Goal: Information Seeking & Learning: Learn about a topic

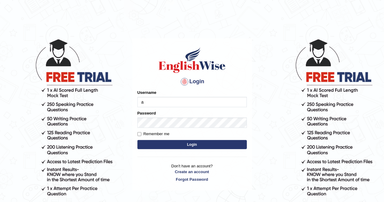
type input "AlexS"
click at [137, 140] on button "Login" at bounding box center [191, 144] width 109 height 9
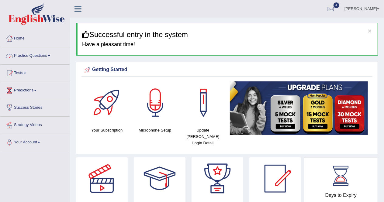
click at [43, 55] on link "Practice Questions" at bounding box center [34, 54] width 69 height 15
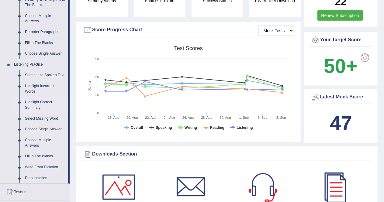
scroll to position [209, 0]
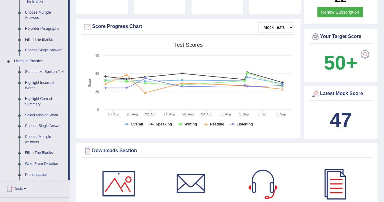
click at [37, 101] on link "Highlight Correct Summary" at bounding box center [45, 102] width 46 height 16
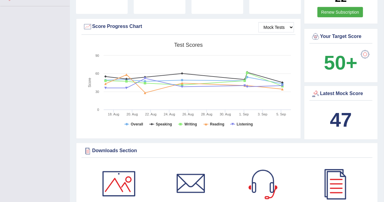
scroll to position [72, 0]
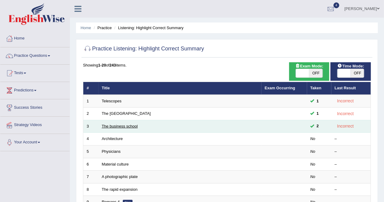
click at [118, 126] on link "The business school" at bounding box center [120, 126] width 36 height 5
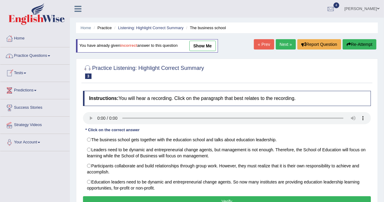
click at [43, 56] on link "Practice Questions" at bounding box center [34, 54] width 69 height 15
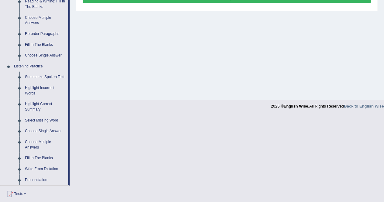
scroll to position [205, 0]
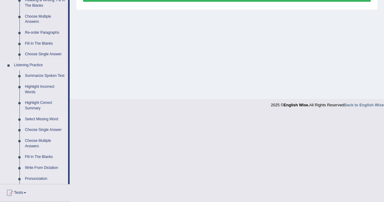
click at [44, 119] on link "Select Missing Word" at bounding box center [45, 119] width 46 height 11
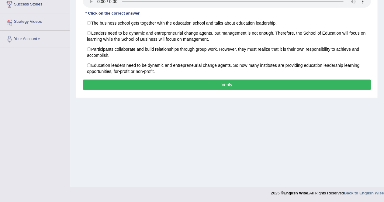
scroll to position [67, 0]
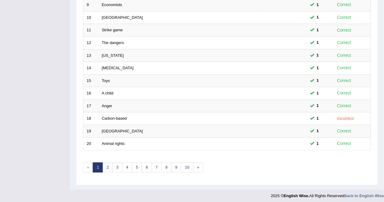
scroll to position [197, 0]
click at [107, 165] on link "2" at bounding box center [107, 168] width 10 height 10
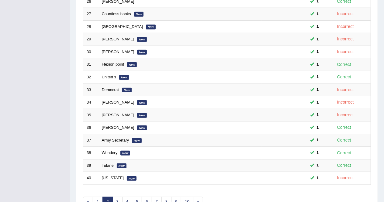
scroll to position [197, 0]
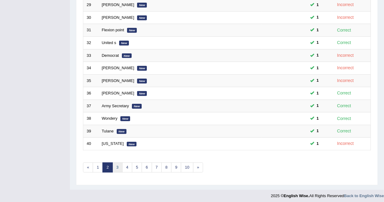
click at [116, 165] on link "3" at bounding box center [117, 168] width 10 height 10
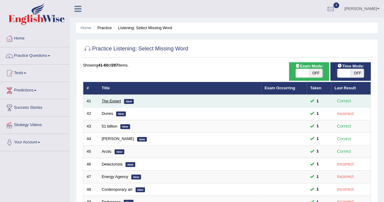
click at [107, 101] on link "The Expert" at bounding box center [111, 101] width 19 height 5
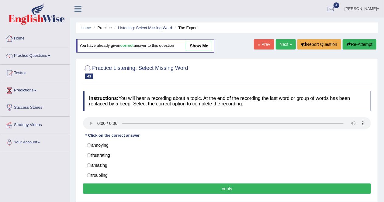
click at [44, 56] on link "Practice Questions" at bounding box center [34, 54] width 69 height 15
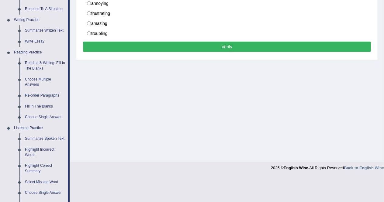
scroll to position [142, 0]
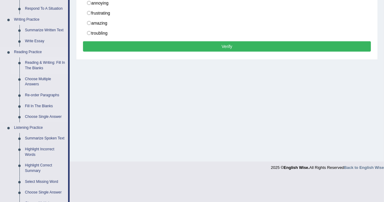
click at [40, 64] on link "Reading & Writing: Fill In The Blanks" at bounding box center [45, 65] width 46 height 16
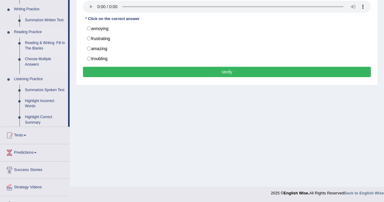
scroll to position [74, 0]
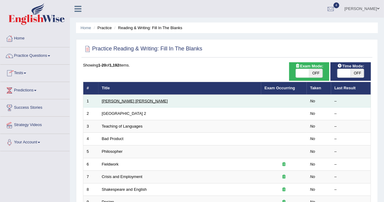
click at [109, 101] on link "[PERSON_NAME] [PERSON_NAME]" at bounding box center [135, 101] width 66 height 5
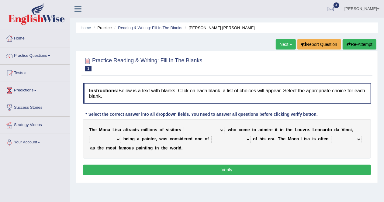
click at [221, 131] on select "around the year the all year all year round per year" at bounding box center [204, 130] width 41 height 7
select select "per year"
click at [184, 127] on select "around the year the all year all year round per year" at bounding box center [204, 130] width 41 height 7
click at [119, 138] on select "rather than as much as as well as as long as" at bounding box center [105, 139] width 32 height 7
select select "as much as"
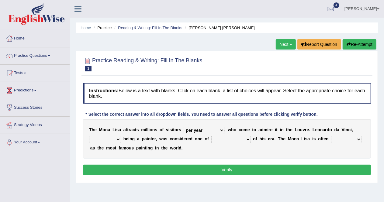
click at [89, 136] on select "rather than as much as as well as as long as" at bounding box center [105, 139] width 32 height 7
click at [248, 141] on select "better artists artist the better artist the best artists" at bounding box center [231, 139] width 40 height 7
select select "the better artist"
click at [211, 136] on select "better artists artist the better artist the best artists" at bounding box center [231, 139] width 40 height 7
click at [355, 139] on select "classified suggested predicted described" at bounding box center [346, 139] width 30 height 7
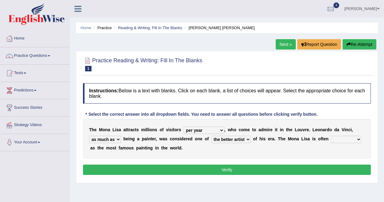
select select "classified"
click at [331, 136] on select "classified suggested predicted described" at bounding box center [346, 139] width 30 height 7
click at [284, 169] on button "Verify" at bounding box center [227, 170] width 288 height 10
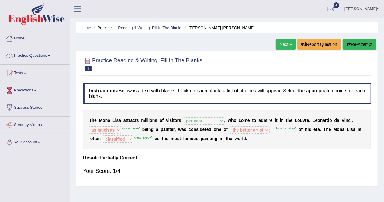
click at [288, 44] on link "Next »" at bounding box center [286, 44] width 20 height 10
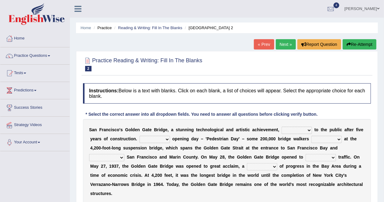
click at [306, 130] on select "opens closes appears equals" at bounding box center [296, 130] width 30 height 7
select select "opens"
click at [281, 127] on select "opens closes appears equals" at bounding box center [296, 130] width 30 height 7
click at [165, 139] on select "On During Since When" at bounding box center [155, 139] width 30 height 7
select select "Since"
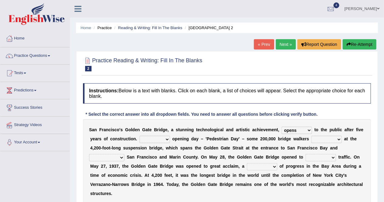
click at [140, 136] on select "On During Since When" at bounding box center [155, 139] width 30 height 7
click at [337, 140] on select "stationed looked marveled laughed" at bounding box center [326, 139] width 30 height 7
select select "looked"
click at [311, 136] on select "stationed looked marveled laughed" at bounding box center [326, 139] width 30 height 7
click at [123, 157] on select "separates connects channels differentiates" at bounding box center [106, 157] width 35 height 7
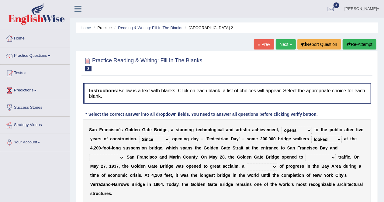
select select "connects"
click at [89, 154] on select "separates connects channels differentiates" at bounding box center [106, 157] width 35 height 7
click at [105, 172] on div "S a n F r a n c i s c o ' s G o l d e n G a t e B r i d g e , a s t u n n i n g…" at bounding box center [227, 161] width 288 height 85
click at [116, 157] on select "separates connects channels differentiates" at bounding box center [106, 157] width 35 height 7
click at [89, 154] on select "separates connects channels differentiates" at bounding box center [106, 157] width 35 height 7
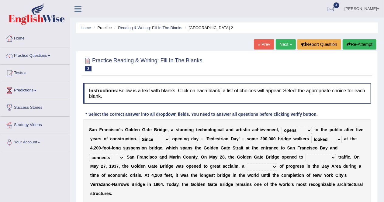
click at [329, 157] on select "aquatic vehicular airborne watertight" at bounding box center [321, 157] width 30 height 7
select select "vehicular"
click at [306, 154] on select "aquatic vehicular airborne watertight" at bounding box center [321, 157] width 30 height 7
click at [270, 166] on select "denial symbol technique yield" at bounding box center [262, 166] width 30 height 7
select select "symbol"
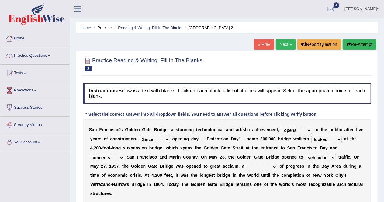
click at [247, 163] on select "denial symbol technique yield" at bounding box center [262, 166] width 30 height 7
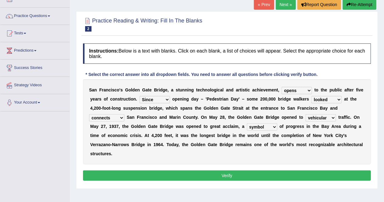
scroll to position [41, 0]
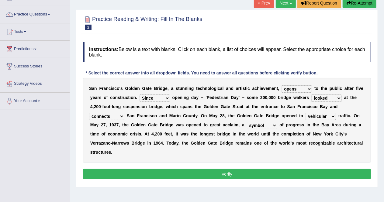
click at [295, 174] on button "Verify" at bounding box center [227, 174] width 288 height 10
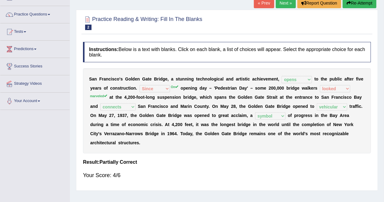
click at [283, 4] on link "Next »" at bounding box center [286, 3] width 20 height 10
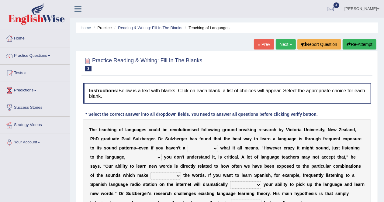
click at [213, 147] on select "dew claw clue due" at bounding box center [203, 148] width 30 height 7
select select "clue"
click at [188, 145] on select "dew claw clue due" at bounding box center [203, 148] width 30 height 7
click at [157, 157] on select "but also all together even though if so" at bounding box center [145, 157] width 34 height 7
select select "even though"
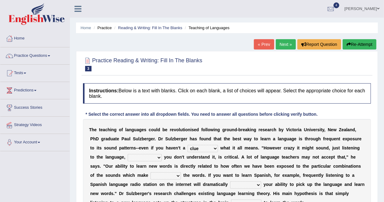
click at [128, 154] on select "but also all together even though if so" at bounding box center [145, 157] width 34 height 7
click at [175, 175] on select "down up of on" at bounding box center [165, 175] width 30 height 7
select select "on"
click at [150, 172] on select "down up of on" at bounding box center [165, 175] width 30 height 7
click at [256, 185] on select "evaluate exaggerate describe boost" at bounding box center [245, 184] width 31 height 7
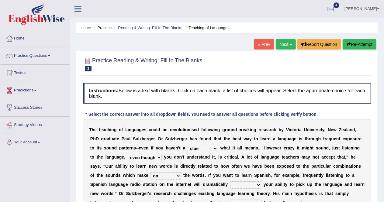
select select "exaggerate"
click at [230, 181] on select "evaluate exaggerate describe boost" at bounding box center [245, 184] width 31 height 7
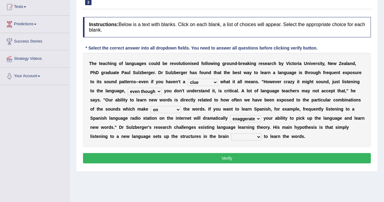
scroll to position [67, 0]
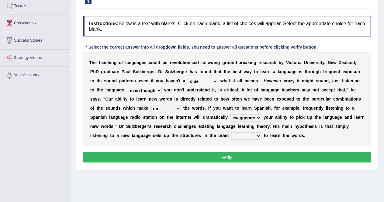
click at [258, 136] on select "requiring required directed to require" at bounding box center [246, 136] width 30 height 7
select select "directed"
click at [231, 133] on select "requiring required directed to require" at bounding box center [246, 136] width 30 height 7
click at [258, 135] on select "requiring required directed to require" at bounding box center [246, 136] width 30 height 7
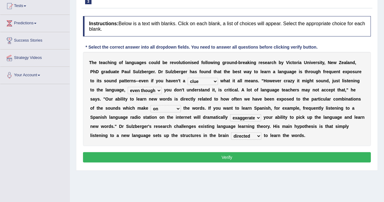
click at [249, 156] on button "Verify" at bounding box center [227, 157] width 288 height 10
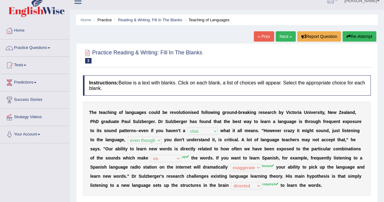
scroll to position [0, 0]
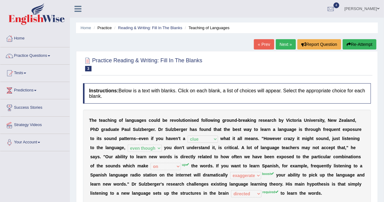
click at [286, 43] on link "Next »" at bounding box center [286, 44] width 20 height 10
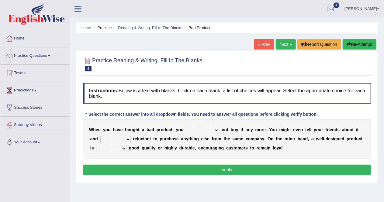
click at [217, 129] on select "would have should have should" at bounding box center [202, 130] width 33 height 7
select select "should have"
click at [186, 127] on select "would have should have should" at bounding box center [202, 130] width 33 height 7
click at [123, 138] on select "is are be being" at bounding box center [115, 139] width 30 height 7
select select "being"
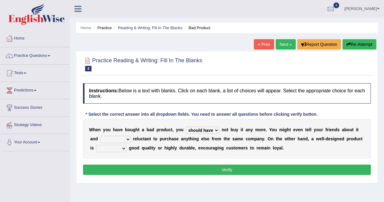
click at [100, 136] on select "is are be being" at bounding box center [115, 139] width 30 height 7
click at [119, 148] on select "both also neither either" at bounding box center [111, 148] width 30 height 7
select select "also"
click at [96, 145] on select "both also neither either" at bounding box center [111, 148] width 30 height 7
click at [128, 171] on button "Verify" at bounding box center [227, 170] width 288 height 10
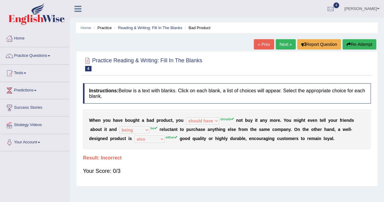
click at [284, 45] on link "Next »" at bounding box center [286, 44] width 20 height 10
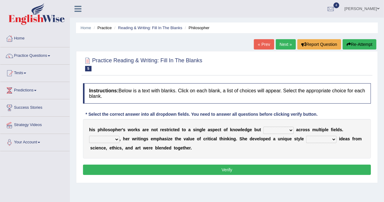
click at [288, 130] on select "constrain contain assemble extend" at bounding box center [278, 130] width 30 height 7
select select "extend"
click at [263, 127] on select "constrain contain assemble extend" at bounding box center [278, 130] width 30 height 7
click at [113, 138] on select "Rather So Moreover Likely" at bounding box center [104, 139] width 30 height 7
select select "So"
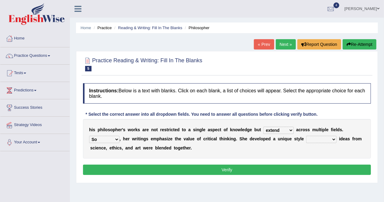
click at [89, 136] on select "Rather So Moreover Likely" at bounding box center [104, 139] width 30 height 7
click at [331, 139] on select "in that that which in which" at bounding box center [321, 139] width 30 height 7
click at [333, 138] on select "in that that which in which" at bounding box center [321, 139] width 30 height 7
select select "which"
click at [306, 136] on select "in that that which in which" at bounding box center [321, 139] width 30 height 7
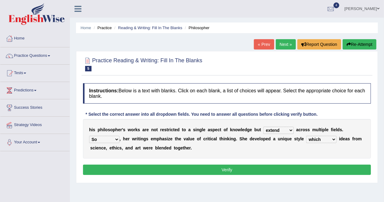
click at [250, 168] on button "Verify" at bounding box center [227, 170] width 288 height 10
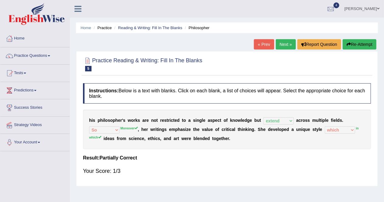
click at [283, 46] on link "Next »" at bounding box center [286, 44] width 20 height 10
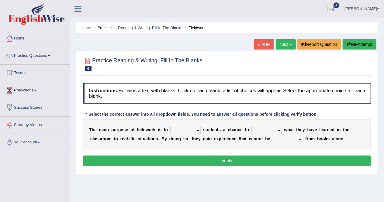
click at [197, 131] on select "resemble stow rave offer" at bounding box center [185, 130] width 30 height 7
select select "offer"
click at [170, 127] on select "resemble stow rave offer" at bounding box center [185, 130] width 30 height 7
click at [276, 130] on select "compare align apply dismount" at bounding box center [266, 130] width 30 height 7
select select "compare"
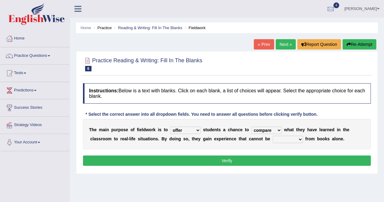
click at [251, 127] on select "compare align apply dismount" at bounding box center [266, 130] width 30 height 7
click at [297, 138] on select "originated prepared obtained touted" at bounding box center [288, 139] width 30 height 7
select select "obtained"
click at [273, 136] on select "originated prepared obtained touted" at bounding box center [288, 139] width 30 height 7
click at [287, 156] on button "Verify" at bounding box center [227, 161] width 288 height 10
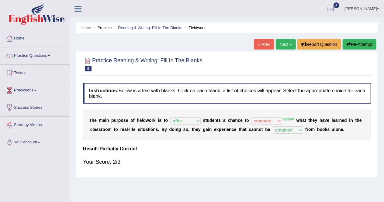
click at [286, 45] on link "Next »" at bounding box center [286, 44] width 20 height 10
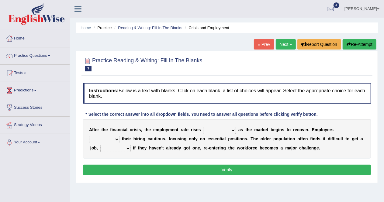
click at [235, 128] on select "normally conversely strenuously sharply" at bounding box center [219, 130] width 33 height 7
click at [233, 131] on select "normally conversely strenuously sharply" at bounding box center [219, 130] width 33 height 7
click at [232, 130] on select "normally conversely strenuously sharply" at bounding box center [219, 130] width 33 height 7
click at [230, 127] on select "normally conversely strenuously sharply" at bounding box center [219, 130] width 33 height 7
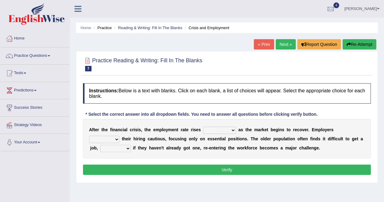
click at [231, 130] on select "normally conversely strenuously sharply" at bounding box center [219, 130] width 33 height 7
click at [295, 143] on div "A f t e r t h e f i n a n c i a l c r i s i s , t h e e m p l o y m e n t r a t…" at bounding box center [227, 139] width 288 height 40
click at [116, 138] on select "keeping kept keep are kept" at bounding box center [104, 139] width 30 height 7
select select "are kept"
click at [89, 136] on select "keeping kept keep are kept" at bounding box center [104, 139] width 30 height 7
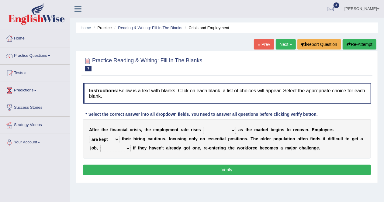
click at [128, 149] on select "although while then because" at bounding box center [115, 148] width 30 height 7
select select "although"
click at [100, 145] on select "although while then because" at bounding box center [115, 148] width 30 height 7
click at [223, 129] on select "normally conversely strenuously sharply" at bounding box center [219, 130] width 33 height 7
select select "sharply"
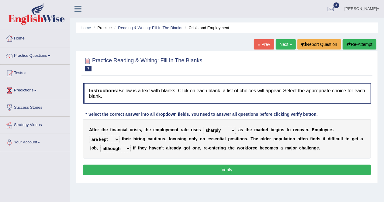
click at [203, 127] on select "normally conversely strenuously sharply" at bounding box center [219, 130] width 33 height 7
click at [200, 171] on button "Verify" at bounding box center [227, 170] width 288 height 10
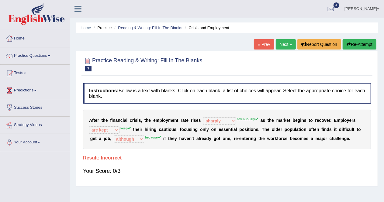
click at [283, 47] on link "Next »" at bounding box center [286, 44] width 20 height 10
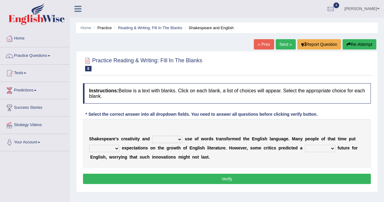
click at [176, 140] on select "idealized intensive fancied inventive" at bounding box center [167, 139] width 30 height 7
click at [180, 139] on select "idealized intensive fancied inventive" at bounding box center [167, 139] width 30 height 7
select select "fancied"
click at [152, 136] on select "idealized intensive fancied inventive" at bounding box center [167, 139] width 30 height 7
click at [111, 147] on select "wide much high more" at bounding box center [104, 148] width 30 height 7
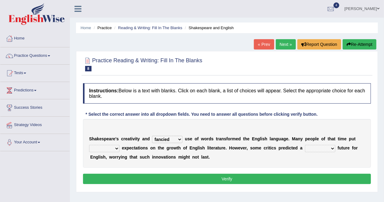
select select "high"
click at [89, 145] on select "wide much high more" at bounding box center [104, 148] width 30 height 7
click at [331, 148] on select "monetary promising irresistible daunting" at bounding box center [320, 148] width 30 height 7
select select "daunting"
click at [305, 145] on select "monetary promising irresistible daunting" at bounding box center [320, 148] width 30 height 7
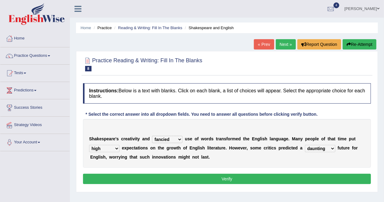
click at [295, 178] on button "Verify" at bounding box center [227, 179] width 288 height 10
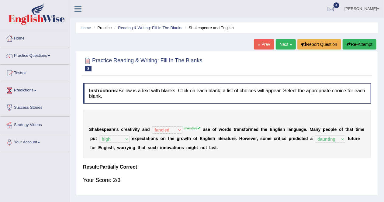
click at [282, 44] on link "Next »" at bounding box center [286, 44] width 20 height 10
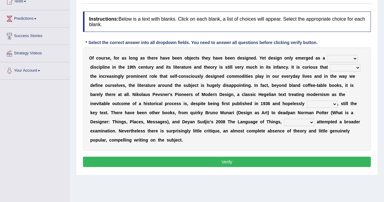
scroll to position [80, 0]
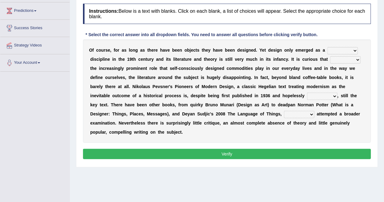
click at [353, 49] on select "bilateral ubiquitous foremost dedicated" at bounding box center [342, 50] width 30 height 7
click at [354, 50] on select "bilateral ubiquitous foremost dedicated" at bounding box center [342, 50] width 30 height 7
click at [349, 50] on select "bilateral ubiquitous foremost dedicated" at bounding box center [342, 50] width 30 height 7
click at [354, 60] on select "since despite within through" at bounding box center [345, 59] width 30 height 7
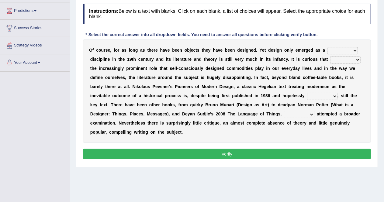
click at [302, 85] on b "g" at bounding box center [303, 86] width 3 height 5
click at [352, 52] on select "bilateral ubiquitous foremost dedicated" at bounding box center [342, 50] width 30 height 7
click at [327, 47] on select "bilateral ubiquitous foremost dedicated" at bounding box center [342, 50] width 30 height 7
click at [349, 49] on select "bilateral ubiquitous foremost dedicated" at bounding box center [342, 50] width 30 height 7
select select "bilateral"
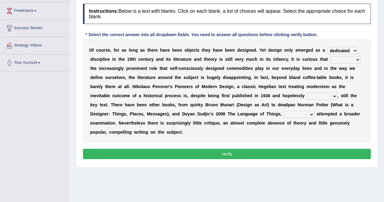
click at [327, 47] on select "bilateral ubiquitous foremost dedicated" at bounding box center [342, 50] width 30 height 7
click at [355, 60] on select "since despite within through" at bounding box center [345, 59] width 30 height 7
click at [355, 61] on select "since despite within through" at bounding box center [345, 59] width 30 height 7
click at [300, 135] on div "O f c o u r s e , f o r a s l o n g a s t h e r e h a v e b e e n o b j e c t s…" at bounding box center [227, 91] width 288 height 103
click at [351, 60] on select "since despite within through" at bounding box center [345, 59] width 30 height 7
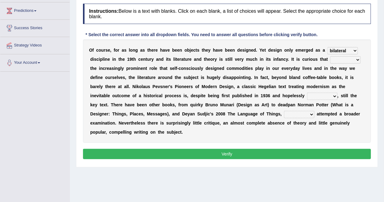
select select "since"
click at [330, 56] on select "since despite within through" at bounding box center [345, 59] width 30 height 7
click at [351, 60] on select "since despite within through" at bounding box center [345, 59] width 30 height 7
click at [329, 96] on select "dates dating date dated" at bounding box center [322, 96] width 30 height 7
select select "dated"
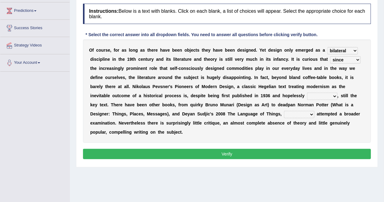
click at [307, 93] on select "dates dating date dated" at bounding box center [322, 96] width 30 height 7
click at [308, 115] on select "which then however as" at bounding box center [299, 114] width 30 height 7
select select "which"
click at [284, 111] on select "which then however as" at bounding box center [299, 114] width 30 height 7
click at [290, 153] on button "Verify" at bounding box center [227, 154] width 288 height 10
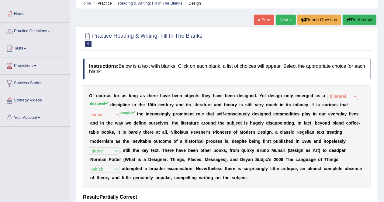
scroll to position [21, 0]
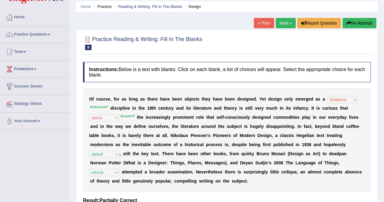
click at [281, 25] on link "Next »" at bounding box center [286, 23] width 20 height 10
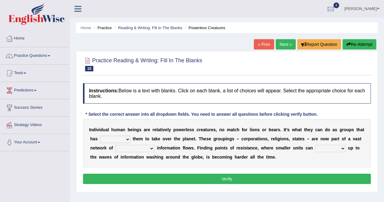
click at [127, 140] on select "enabled contended embodied conjured" at bounding box center [115, 139] width 30 height 7
click at [122, 138] on select "enabled contended embodied conjured" at bounding box center [115, 139] width 30 height 7
select select "contended"
click at [100, 136] on select "enabled contended embodied conjured" at bounding box center [115, 139] width 30 height 7
click at [149, 149] on select "interconnected overlapping fastened exploited" at bounding box center [134, 148] width 39 height 7
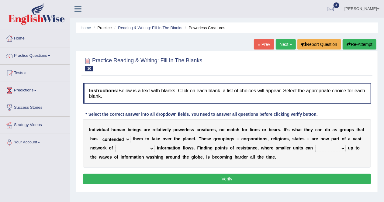
select select "interconnected"
click at [115, 145] on select "interconnected overlapping fastened exploited" at bounding box center [134, 148] width 39 height 7
click at [337, 148] on select "stand raise hail pump" at bounding box center [330, 148] width 30 height 7
select select "raise"
click at [315, 145] on select "stand raise hail pump" at bounding box center [330, 148] width 30 height 7
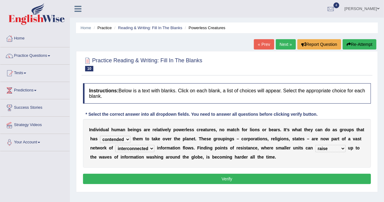
click at [325, 180] on button "Verify" at bounding box center [227, 179] width 288 height 10
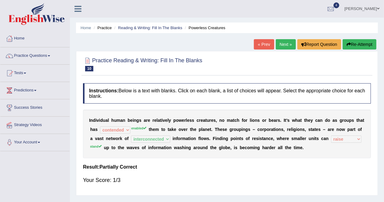
click at [281, 45] on link "Next »" at bounding box center [286, 44] width 20 height 10
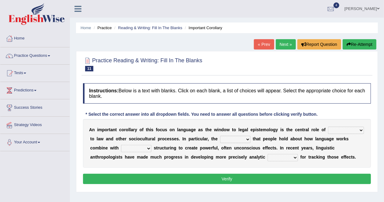
drag, startPoint x: 360, startPoint y: 131, endPoint x: 357, endPoint y: 142, distance: 11.2
click at [357, 142] on div "A n i m p o r t a n t c o r o l l a r y o f t h i s f o c u s o n l a n g u a g…" at bounding box center [227, 143] width 288 height 49
click at [244, 138] on select "deviation besmirch consent ideas" at bounding box center [235, 139] width 30 height 7
click at [150, 148] on select "mandatory linguistic legitimate customary" at bounding box center [136, 148] width 30 height 7
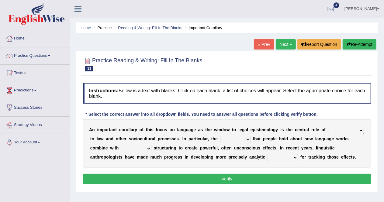
select select "linguistic"
click at [121, 145] on select "mandatory linguistic legitimate customary" at bounding box center [136, 148] width 30 height 7
click at [293, 158] on select "tools appetite albums stroke" at bounding box center [283, 157] width 30 height 7
select select "tools"
click at [268, 154] on select "tools appetite albums stroke" at bounding box center [283, 157] width 30 height 7
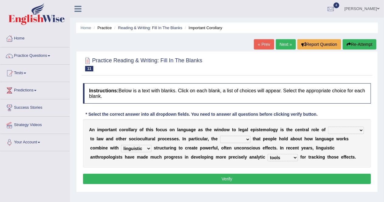
click at [247, 138] on select "deviation besmirch consent ideas" at bounding box center [235, 139] width 30 height 7
select select "consent"
click at [220, 136] on select "deviation besmirch consent ideas" at bounding box center [235, 139] width 30 height 7
click at [350, 129] on select "discourse epoch dialect acquaintance" at bounding box center [346, 130] width 36 height 7
select select "dialect"
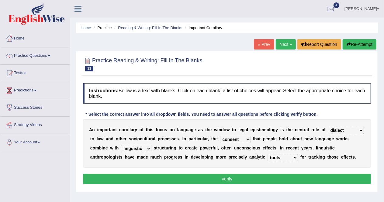
click at [328, 127] on select "discourse epoch dialect acquaintance" at bounding box center [346, 130] width 36 height 7
click at [305, 177] on button "Verify" at bounding box center [227, 179] width 288 height 10
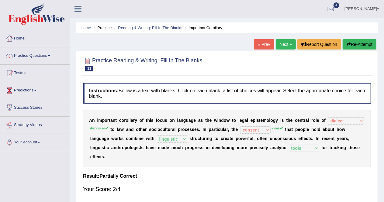
click at [288, 43] on link "Next »" at bounding box center [286, 44] width 20 height 10
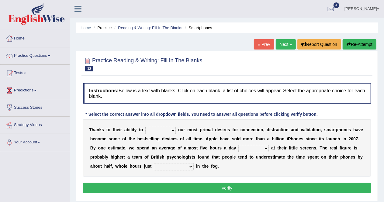
click at [173, 130] on select "hijack describe sharpen conserve" at bounding box center [160, 130] width 30 height 7
select select "conserve"
click at [145, 127] on select "hijack describe sharpen conserve" at bounding box center [160, 130] width 30 height 7
click at [262, 149] on select "watching waggling snoring staring" at bounding box center [253, 148] width 30 height 7
click at [267, 147] on select "watching waggling snoring staring" at bounding box center [253, 148] width 30 height 7
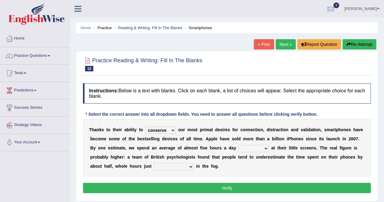
click at [266, 147] on select "watching waggling snoring staring" at bounding box center [253, 148] width 30 height 7
click at [265, 148] on select "watching waggling snoring staring" at bounding box center [253, 148] width 30 height 7
select select "staring"
click at [238, 145] on select "watching waggling snoring staring" at bounding box center [253, 148] width 30 height 7
click at [187, 169] on select "has evaporated evaporating evaporate evaporates" at bounding box center [174, 166] width 40 height 7
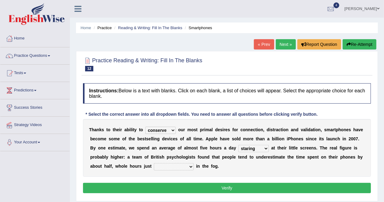
select select "evaporating"
click at [154, 163] on select "has evaporated evaporating evaporate evaporates" at bounding box center [174, 166] width 40 height 7
click at [181, 187] on button "Verify" at bounding box center [227, 188] width 288 height 10
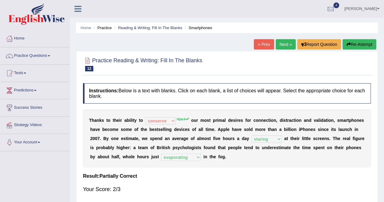
click at [285, 44] on link "Next »" at bounding box center [286, 44] width 20 height 10
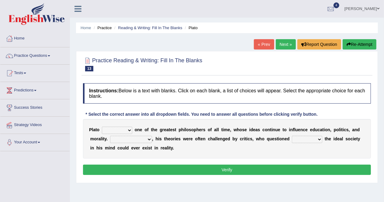
click at [129, 131] on select "keeps comes claims remains" at bounding box center [117, 130] width 30 height 7
click at [102, 127] on select "keeps comes claims remains" at bounding box center [117, 130] width 30 height 7
click at [127, 129] on select "keeps comes claims remains" at bounding box center [117, 130] width 30 height 7
click at [125, 129] on select "keeps comes claims remains" at bounding box center [117, 130] width 30 height 7
click at [131, 128] on select "keeps comes claims remains" at bounding box center [117, 130] width 30 height 7
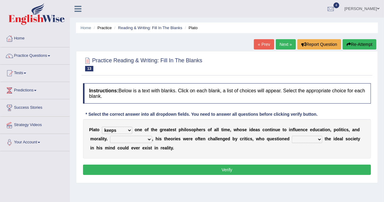
click at [102, 127] on select "keeps comes claims remains" at bounding box center [117, 130] width 30 height 7
click at [128, 130] on select "keeps comes claims remains" at bounding box center [117, 130] width 30 height 7
select select "remains"
click at [102, 127] on select "keeps comes claims remains" at bounding box center [117, 130] width 30 height 7
click at [148, 139] on select "Notwithstanding So However Whatever" at bounding box center [131, 139] width 42 height 7
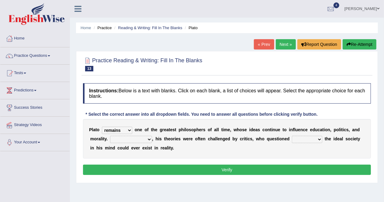
select select "However"
click at [110, 136] on select "Notwithstanding So However Whatever" at bounding box center [131, 139] width 42 height 7
click at [317, 139] on select "which what that whether" at bounding box center [307, 139] width 30 height 7
select select "that"
click at [292, 136] on select "which what that whether" at bounding box center [307, 139] width 30 height 7
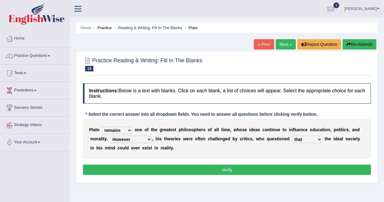
click at [298, 168] on button "Verify" at bounding box center [227, 170] width 288 height 10
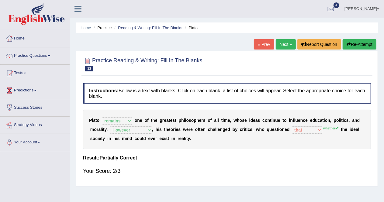
click at [281, 42] on link "Next »" at bounding box center [286, 44] width 20 height 10
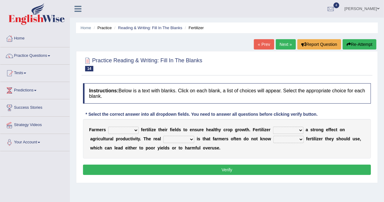
click at [135, 130] on select "must should need can" at bounding box center [123, 130] width 30 height 7
select select "must"
click at [108, 127] on select "must should need can" at bounding box center [123, 130] width 30 height 7
click at [300, 130] on select "has had have having" at bounding box center [288, 130] width 30 height 7
select select "has"
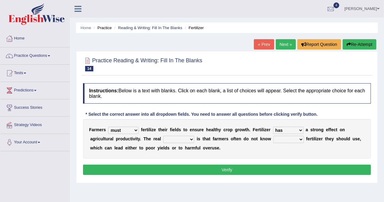
click at [273, 127] on select "has had have having" at bounding box center [288, 130] width 30 height 7
click at [192, 138] on select "problem question conclusion answer" at bounding box center [178, 139] width 31 height 7
click at [163, 136] on select "problem question conclusion answer" at bounding box center [178, 139] width 31 height 7
click at [191, 137] on select "problem question conclusion answer" at bounding box center [178, 139] width 31 height 7
select select "problem"
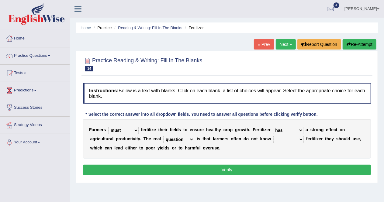
click at [163, 136] on select "problem question conclusion answer" at bounding box center [178, 139] width 31 height 7
click at [297, 139] on select "how much how many however so much" at bounding box center [288, 139] width 30 height 7
select select "how much"
click at [273, 136] on select "how much how many however so much" at bounding box center [288, 139] width 30 height 7
click at [274, 170] on button "Verify" at bounding box center [227, 170] width 288 height 10
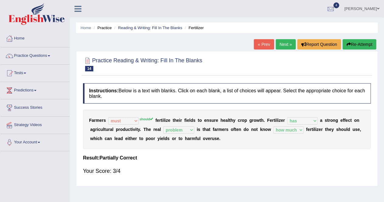
click at [285, 44] on link "Next »" at bounding box center [286, 44] width 20 height 10
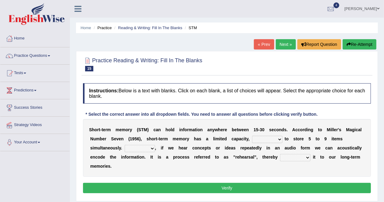
click at [277, 139] on select "being able is able be able unable" at bounding box center [267, 139] width 30 height 7
select select "being able"
click at [252, 136] on select "being able is able be able unable" at bounding box center [267, 139] width 30 height 7
click at [151, 148] on select "However So Moreover Therefore" at bounding box center [140, 148] width 30 height 7
click at [176, 177] on div "Instructions: Below is a text with blanks. Click on each blank, a list of choic…" at bounding box center [226, 139] width 291 height 118
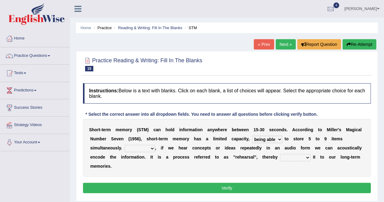
click at [306, 158] on select "commit commits commiting commited" at bounding box center [295, 157] width 30 height 7
select select "commit"
click at [280, 154] on select "commit commits commiting commited" at bounding box center [295, 157] width 30 height 7
click at [148, 148] on select "However So Moreover Therefore" at bounding box center [140, 148] width 30 height 7
select select "However"
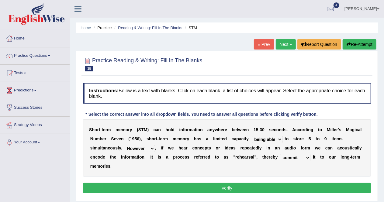
click at [125, 145] on select "However So Moreover Therefore" at bounding box center [140, 148] width 30 height 7
click at [143, 157] on b "n" at bounding box center [143, 157] width 3 height 5
click at [242, 187] on button "Verify" at bounding box center [227, 188] width 288 height 10
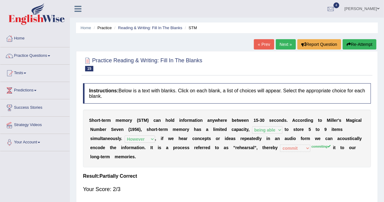
click at [282, 46] on link "Next »" at bounding box center [286, 44] width 20 height 10
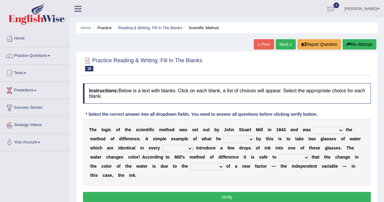
click at [339, 132] on select "pointed claimed demanded named" at bounding box center [328, 130] width 30 height 7
select select "named"
click at [313, 127] on select "pointed claimed demanded named" at bounding box center [328, 130] width 30 height 7
click at [251, 140] on select "capped charged found meant" at bounding box center [238, 139] width 30 height 7
select select "meant"
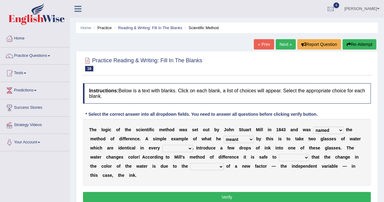
click at [223, 136] on select "capped charged found meant" at bounding box center [238, 139] width 30 height 7
click at [193, 150] on div "T h e l o g i c o f t h e s c i e n t i f i c m e t h o d w a s s e t o u t b y…" at bounding box center [227, 152] width 288 height 67
click at [188, 149] on select "thought identity measure respect" at bounding box center [177, 148] width 30 height 7
click at [162, 145] on select "thought identity measure respect" at bounding box center [177, 148] width 30 height 7
click at [189, 149] on select "thought identity measure respect" at bounding box center [177, 148] width 30 height 7
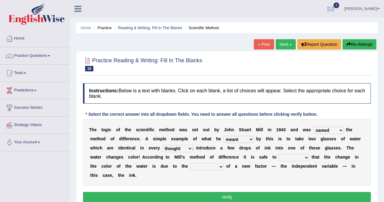
select select "measure"
click at [162, 145] on select "thought identity measure respect" at bounding box center [177, 148] width 30 height 7
click at [300, 158] on select "assume discuss prefer acclaim" at bounding box center [294, 157] width 30 height 7
select select "acclaim"
click at [279, 154] on select "assume discuss prefer acclaim" at bounding box center [294, 157] width 30 height 7
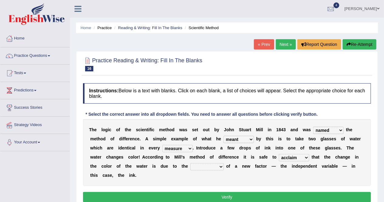
click at [211, 169] on select "introduction magnitude preparation purification" at bounding box center [206, 166] width 33 height 7
select select "purification"
click at [190, 163] on select "introduction magnitude preparation purification" at bounding box center [206, 166] width 33 height 7
click at [216, 196] on button "Verify" at bounding box center [227, 197] width 288 height 10
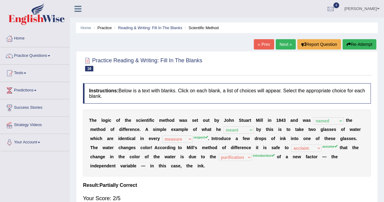
click at [286, 46] on link "Next »" at bounding box center [286, 44] width 20 height 10
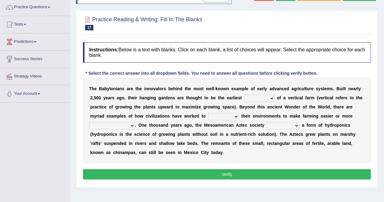
scroll to position [60, 0]
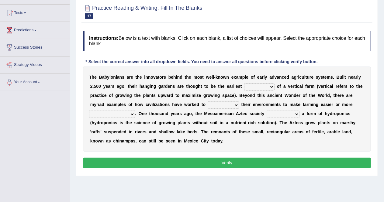
click at [271, 87] on select "prototype failure discredit protocol" at bounding box center [259, 86] width 30 height 7
select select "prototype"
click at [244, 83] on select "prototype failure discredit protocol" at bounding box center [259, 86] width 30 height 7
click at [228, 107] on select "manipulate escape respect disarrange" at bounding box center [223, 105] width 31 height 7
select select "manipulate"
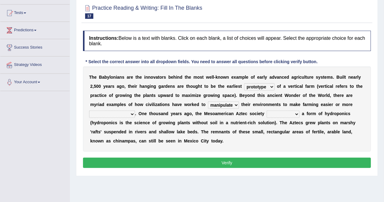
click at [208, 102] on select "manipulate escape respect disarrange" at bounding box center [223, 105] width 31 height 7
click at [130, 114] on select "productive constructive connective counterproductive" at bounding box center [112, 114] width 46 height 7
select select "productive"
click at [89, 111] on select "productive constructive connective counterproductive" at bounding box center [112, 114] width 46 height 7
click at [297, 114] on select "domineered volunteered pioneered engineered" at bounding box center [283, 114] width 33 height 7
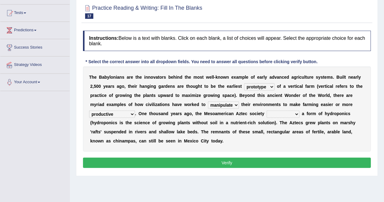
select select "pioneered"
click at [267, 111] on select "domineered volunteered pioneered engineered" at bounding box center [283, 114] width 33 height 7
click at [269, 158] on button "Verify" at bounding box center [227, 163] width 288 height 10
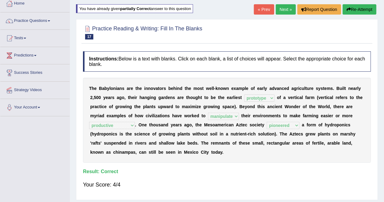
scroll to position [0, 0]
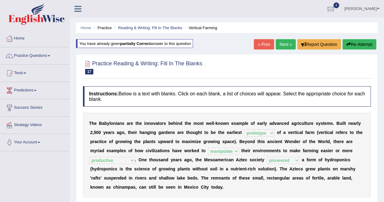
click at [281, 44] on link "Next »" at bounding box center [286, 44] width 20 height 10
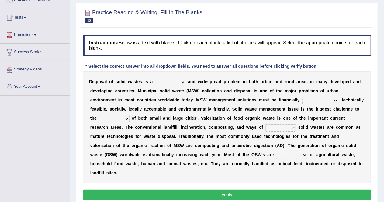
scroll to position [54, 0]
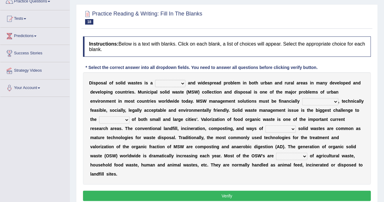
click at [180, 83] on select "slanting stinging stalling shafting" at bounding box center [170, 83] width 30 height 7
click at [238, 85] on div "D i s p o s a l o f s o l i d w a s t e s i s a slanting stinging stalling shaf…" at bounding box center [227, 128] width 288 height 112
click at [334, 101] on select "unattainable sustainable objectionable treasonable" at bounding box center [320, 101] width 36 height 7
select select "sustainable"
click at [302, 98] on select "unattainable sustainable objectionable treasonable" at bounding box center [320, 101] width 36 height 7
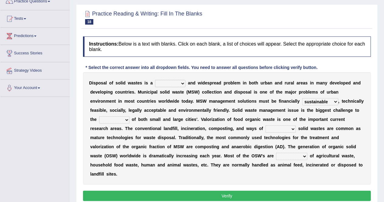
click at [125, 119] on select "plants culture authorities history" at bounding box center [114, 119] width 30 height 7
select select "authorities"
click at [99, 116] on select "plants culture authorities history" at bounding box center [114, 119] width 30 height 7
click at [288, 127] on select "reserving preserving deserving handling" at bounding box center [280, 129] width 30 height 7
select select "handling"
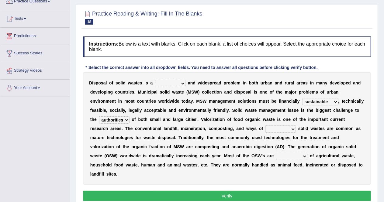
click at [265, 126] on select "reserving preserving deserving handling" at bounding box center [280, 129] width 30 height 7
click at [276, 156] on select "composed disposed composing disposing" at bounding box center [291, 156] width 31 height 7
select select "composed"
click at [276, 153] on select "composed disposed composing disposing" at bounding box center [291, 156] width 31 height 7
click at [179, 84] on select "slanting stinging stalling shafting" at bounding box center [170, 83] width 30 height 7
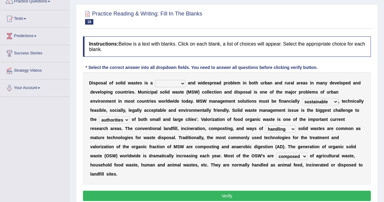
click at [183, 84] on select "slanting stinging stalling shafting" at bounding box center [170, 83] width 30 height 7
click at [181, 83] on select "slanting stinging stalling shafting" at bounding box center [170, 83] width 30 height 7
click at [179, 82] on select "slanting stinging stalling shafting" at bounding box center [170, 83] width 30 height 7
click at [185, 82] on b at bounding box center [186, 83] width 2 height 5
click at [182, 83] on select "slanting stinging stalling shafting" at bounding box center [170, 83] width 30 height 7
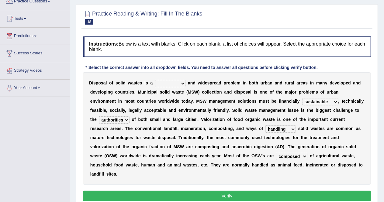
select select "slanting"
click at [155, 80] on select "slanting stinging stalling shafting" at bounding box center [170, 83] width 30 height 7
click at [183, 191] on button "Verify" at bounding box center [227, 196] width 288 height 10
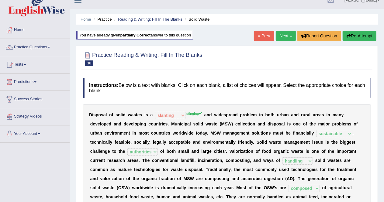
scroll to position [0, 0]
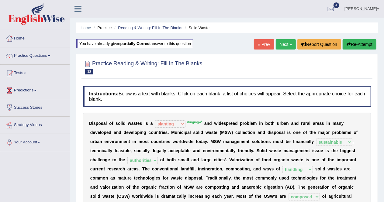
click at [286, 42] on link "Next »" at bounding box center [286, 44] width 20 height 10
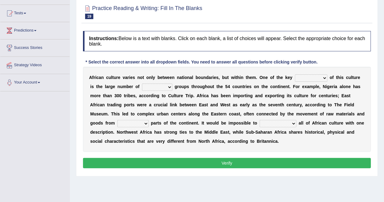
scroll to position [68, 0]
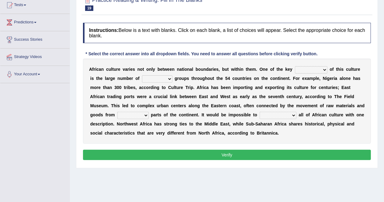
click at [325, 67] on select "conjectures features issues doubts" at bounding box center [311, 69] width 33 height 7
select select "features"
click at [295, 66] on select "conjectures features issues doubts" at bounding box center [311, 69] width 33 height 7
click at [163, 79] on select "ethic ethnic eugenic epic" at bounding box center [157, 78] width 30 height 7
select select "ethnic"
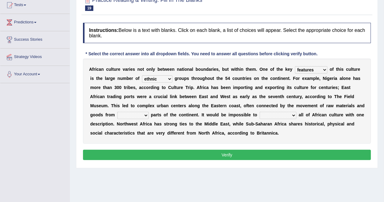
click at [142, 75] on select "ethic ethnic eugenic epic" at bounding box center [157, 78] width 30 height 7
click at [144, 114] on select "forelocked interlocked unlocked landlocked" at bounding box center [132, 115] width 31 height 7
click at [208, 117] on div "A f r i c a n c u l t u r e v a r i e s n o t o n l y b e t w e e n n a t i o n…" at bounding box center [227, 101] width 288 height 85
click at [292, 115] on select "characterize conceptualize symbolize synthesize" at bounding box center [278, 115] width 37 height 7
select select "conceptualize"
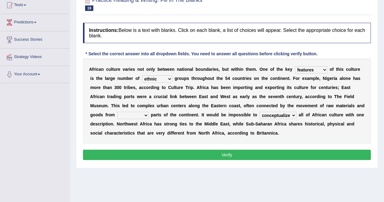
click at [260, 112] on select "characterize conceptualize symbolize synthesize" at bounding box center [278, 115] width 37 height 7
click at [147, 115] on select "forelocked interlocked unlocked landlocked" at bounding box center [132, 115] width 31 height 7
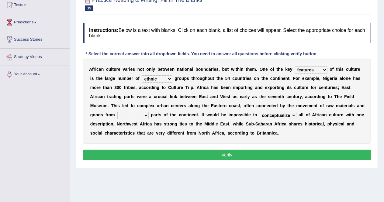
click at [142, 116] on select "forelocked interlocked unlocked landlocked" at bounding box center [132, 115] width 31 height 7
select select "unlocked"
click at [117, 112] on select "forelocked interlocked unlocked landlocked" at bounding box center [132, 115] width 31 height 7
click at [188, 157] on button "Verify" at bounding box center [227, 155] width 288 height 10
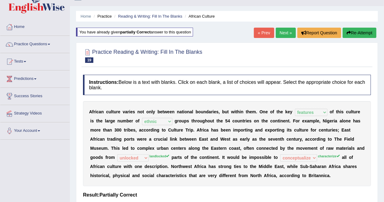
scroll to position [11, 0]
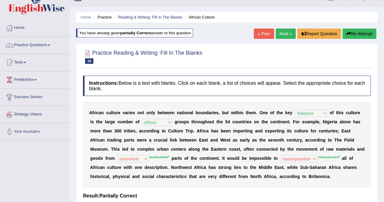
click at [284, 33] on link "Next »" at bounding box center [286, 34] width 20 height 10
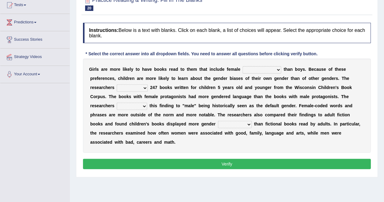
scroll to position [70, 0]
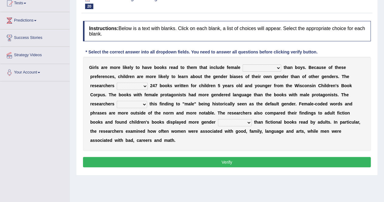
click at [277, 67] on select "protagonists cosmogonists agonists expressionists" at bounding box center [262, 67] width 39 height 7
select select "protagonists"
click at [243, 64] on select "protagonists cosmogonists agonists expressionists" at bounding box center [262, 67] width 39 height 7
click at [145, 85] on select "hydrolyzed paralyzed catalyzed analyzed" at bounding box center [132, 86] width 31 height 7
select select "analyzed"
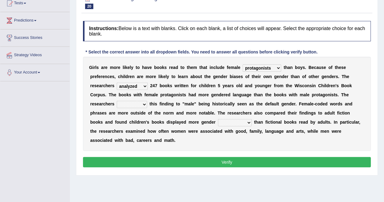
click at [117, 83] on select "hydrolyzed paralyzed catalyzed analyzed" at bounding box center [132, 86] width 31 height 7
click at [142, 104] on select "contribute tribute distribute attribute" at bounding box center [132, 104] width 30 height 7
select select "attribute"
click at [117, 101] on select "contribute tribute distribute attribute" at bounding box center [132, 104] width 30 height 7
click at [231, 124] on select "stereotypes teletypes prototypes electrotypes" at bounding box center [235, 122] width 34 height 7
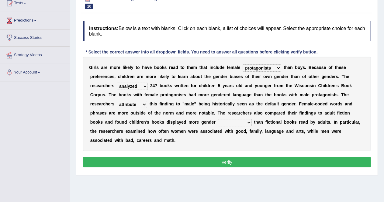
select select "stereotypes"
click at [218, 119] on select "stereotypes teletypes prototypes electrotypes" at bounding box center [235, 122] width 34 height 7
click at [216, 161] on button "Verify" at bounding box center [227, 162] width 288 height 10
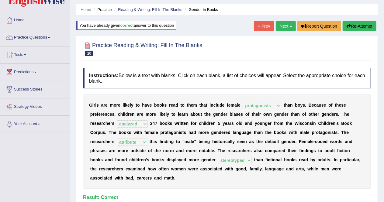
scroll to position [18, 0]
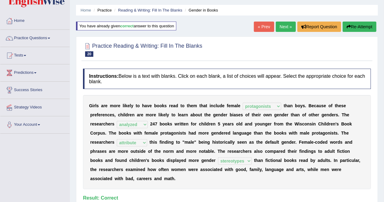
click at [278, 29] on link "Next »" at bounding box center [286, 27] width 20 height 10
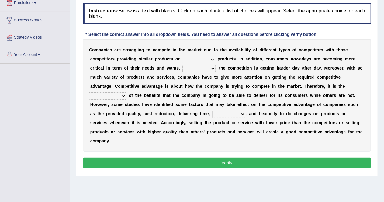
scroll to position [87, 0]
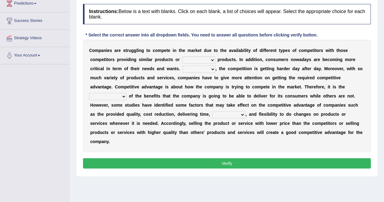
click at [212, 59] on select "constitution restitution substitution institution" at bounding box center [198, 60] width 33 height 7
select select "substitution"
click at [182, 57] on select "constitution restitution substitution institution" at bounding box center [198, 60] width 33 height 7
click at [210, 68] on select "However Instead Additionally Therefore" at bounding box center [198, 69] width 33 height 7
select select "Therefore"
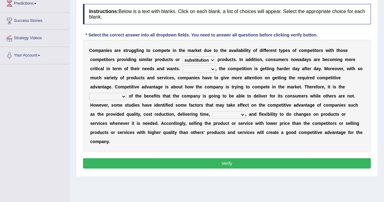
click at [182, 66] on select "However Instead Additionally Therefore" at bounding box center [198, 69] width 33 height 7
click at [126, 93] on select "dissemination ordination determination incarnation" at bounding box center [107, 96] width 37 height 7
click at [308, 94] on b at bounding box center [309, 96] width 2 height 5
click at [126, 93] on select "dissemination ordination determination incarnation" at bounding box center [107, 96] width 37 height 7
select select "determination"
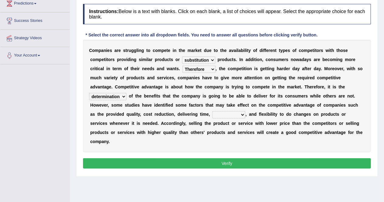
click at [126, 93] on select "dissemination ordination determination incarnation" at bounding box center [107, 96] width 37 height 7
click at [212, 114] on select "captivation aggregation deprivation innovation" at bounding box center [228, 114] width 33 height 7
select select "innovation"
click at [212, 111] on select "captivation aggregation deprivation innovation" at bounding box center [228, 114] width 33 height 7
click at [212, 68] on select "However Instead Additionally Therefore" at bounding box center [198, 69] width 33 height 7
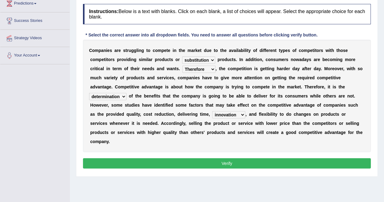
select select "Additionally"
click at [182, 66] on select "However Instead Additionally Therefore" at bounding box center [198, 69] width 33 height 7
click at [230, 158] on button "Verify" at bounding box center [227, 163] width 288 height 10
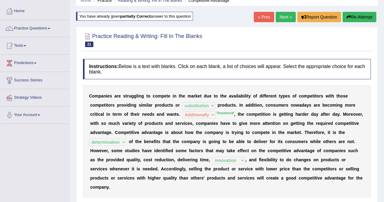
scroll to position [27, 0]
click at [287, 20] on link "Next »" at bounding box center [286, 17] width 20 height 10
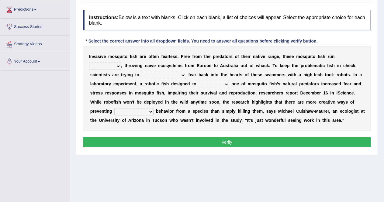
scroll to position [81, 0]
click at [116, 64] on select "occupant flippant rampant concordant" at bounding box center [105, 65] width 32 height 7
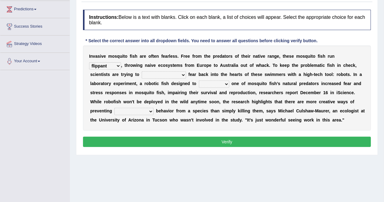
click at [89, 62] on select "occupant flippant rampant concordant" at bounding box center [105, 65] width 32 height 7
click at [117, 65] on select "occupant flippant rampant concordant" at bounding box center [105, 65] width 32 height 7
click at [118, 63] on select "occupant flippant rampant concordant" at bounding box center [105, 65] width 32 height 7
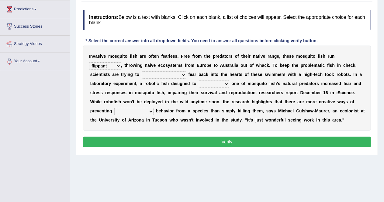
click at [118, 63] on select "occupant flippant rampant concordant" at bounding box center [105, 65] width 32 height 7
click at [116, 66] on select "occupant flippant rampant concordant" at bounding box center [105, 65] width 32 height 7
select select "rampant"
click at [89, 62] on select "occupant flippant rampant concordant" at bounding box center [105, 65] width 32 height 7
click at [168, 74] on select "accept spike strike drake" at bounding box center [164, 74] width 44 height 7
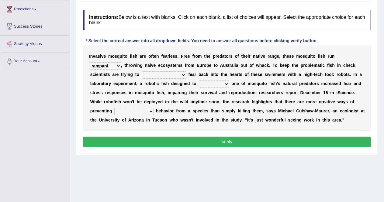
select select "spike"
click at [142, 71] on select "accept spike strike drake" at bounding box center [164, 74] width 44 height 7
click at [168, 74] on select "accept spike strike drake" at bounding box center [164, 74] width 44 height 7
click at [216, 83] on select "bequest mimic battle conquest" at bounding box center [214, 84] width 30 height 7
select select "mimic"
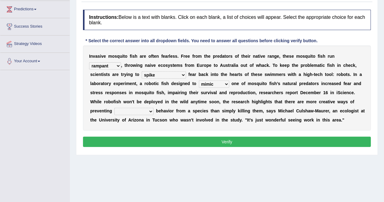
click at [199, 81] on select "bequest mimic battle conquest" at bounding box center [214, 84] width 30 height 7
click at [152, 111] on select "unprivileged unprecedented uncharted unwanted" at bounding box center [133, 111] width 39 height 7
select select "unwanted"
click at [114, 108] on select "unprivileged unprecedented uncharted unwanted" at bounding box center [133, 111] width 39 height 7
click at [168, 72] on select "accept spike strike drake" at bounding box center [164, 74] width 44 height 7
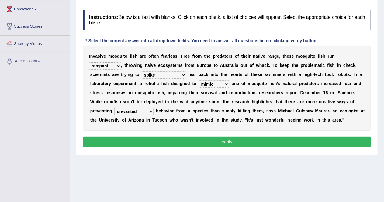
click at [142, 71] on select "accept spike strike drake" at bounding box center [164, 74] width 44 height 7
click at [166, 74] on select "accept spike strike drake" at bounding box center [164, 74] width 44 height 7
select select "strike"
click at [142, 71] on select "accept spike strike drake" at bounding box center [164, 74] width 44 height 7
click at [196, 140] on button "Verify" at bounding box center [227, 142] width 288 height 10
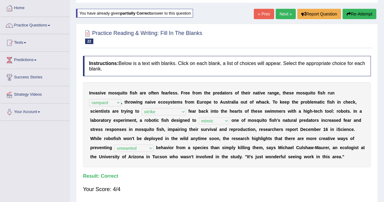
scroll to position [1, 0]
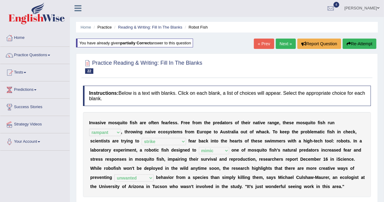
click at [43, 54] on link "Practice Questions" at bounding box center [34, 54] width 69 height 15
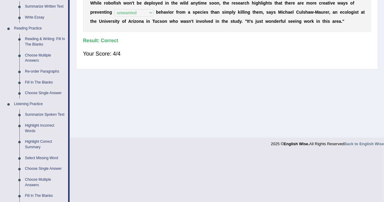
scroll to position [171, 0]
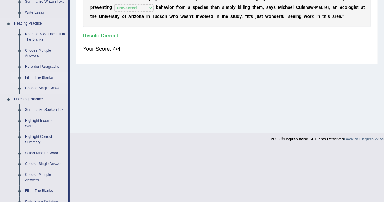
click at [33, 77] on link "Fill In The Blanks" at bounding box center [45, 77] width 46 height 11
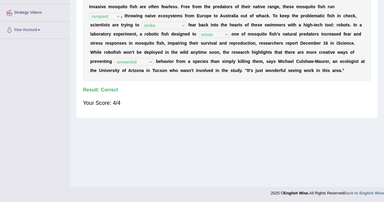
scroll to position [73, 0]
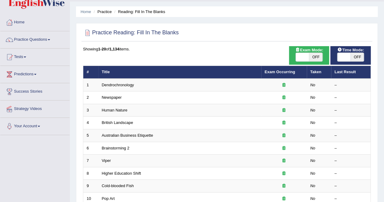
scroll to position [14, 0]
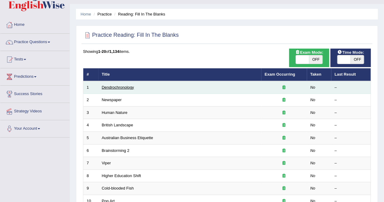
click at [116, 86] on link "Dendrochronology" at bounding box center [118, 87] width 32 height 5
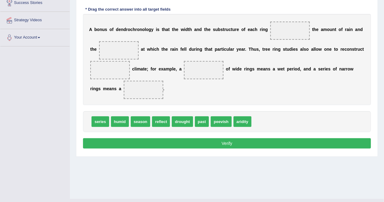
scroll to position [105, 0]
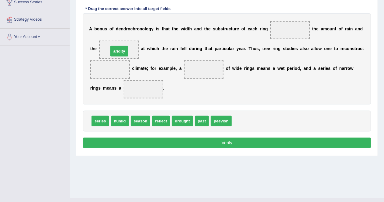
drag, startPoint x: 239, startPoint y: 119, endPoint x: 116, endPoint y: 50, distance: 141.9
drag, startPoint x: 164, startPoint y: 121, endPoint x: 289, endPoint y: 32, distance: 153.9
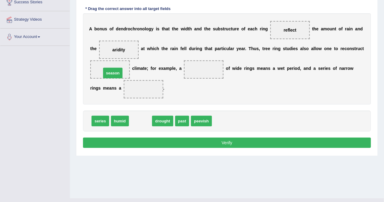
drag, startPoint x: 140, startPoint y: 119, endPoint x: 112, endPoint y: 71, distance: 55.7
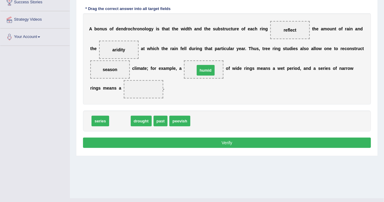
drag, startPoint x: 119, startPoint y: 118, endPoint x: 205, endPoint y: 67, distance: 99.8
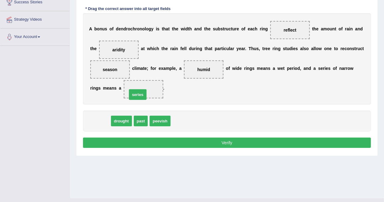
drag, startPoint x: 105, startPoint y: 123, endPoint x: 143, endPoint y: 96, distance: 46.9
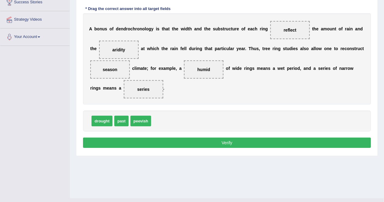
click at [147, 140] on button "Verify" at bounding box center [227, 143] width 288 height 10
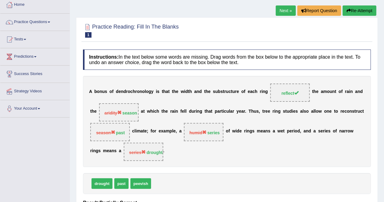
scroll to position [13, 0]
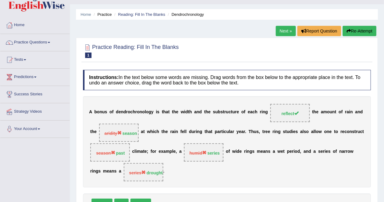
click at [282, 30] on link "Next »" at bounding box center [286, 31] width 20 height 10
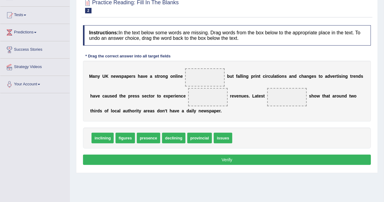
scroll to position [66, 0]
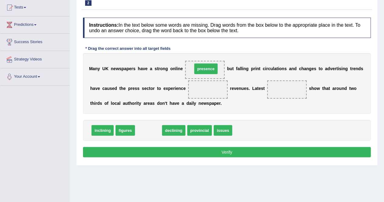
drag, startPoint x: 140, startPoint y: 127, endPoint x: 198, endPoint y: 66, distance: 84.3
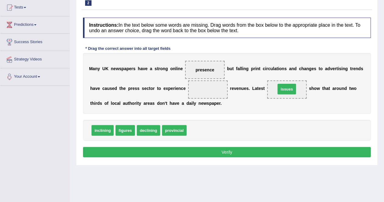
drag, startPoint x: 197, startPoint y: 129, endPoint x: 286, endPoint y: 87, distance: 98.2
click at [211, 90] on span at bounding box center [208, 90] width 40 height 18
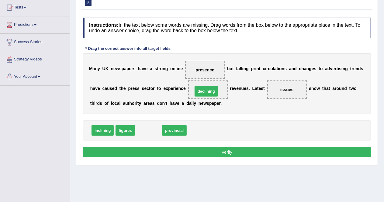
drag, startPoint x: 151, startPoint y: 130, endPoint x: 209, endPoint y: 91, distance: 69.8
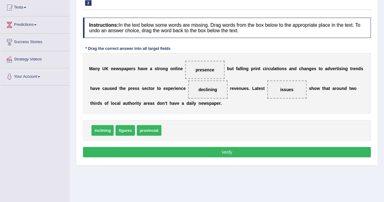
click at [199, 154] on button "Verify" at bounding box center [227, 152] width 288 height 10
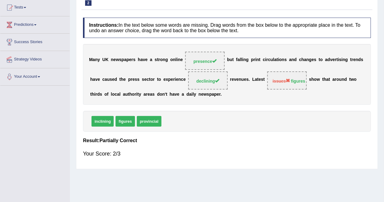
scroll to position [0, 0]
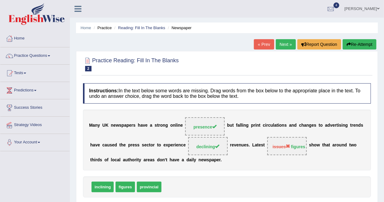
click at [284, 46] on link "Next »" at bounding box center [286, 44] width 20 height 10
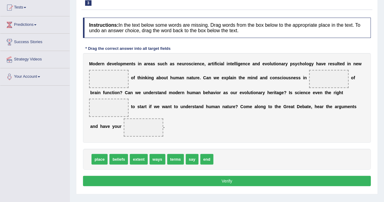
scroll to position [69, 0]
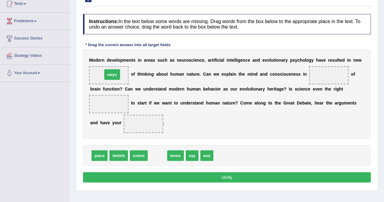
drag, startPoint x: 154, startPoint y: 157, endPoint x: 109, endPoint y: 75, distance: 92.9
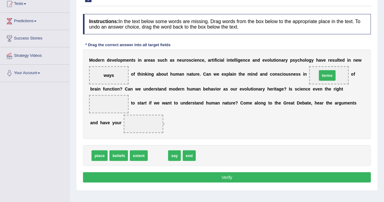
drag, startPoint x: 157, startPoint y: 154, endPoint x: 326, endPoint y: 74, distance: 188.1
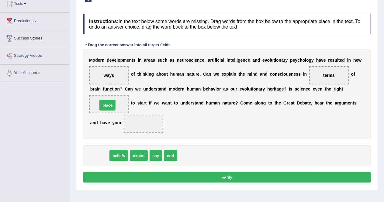
drag, startPoint x: 100, startPoint y: 155, endPoint x: 108, endPoint y: 104, distance: 51.1
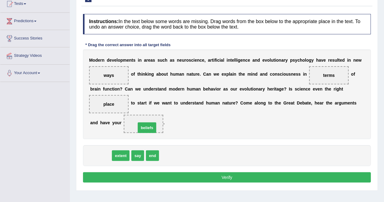
drag, startPoint x: 103, startPoint y: 154, endPoint x: 149, endPoint y: 126, distance: 54.0
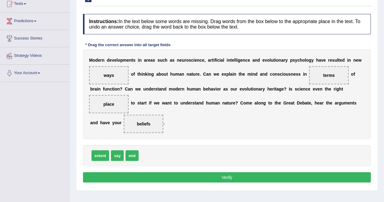
click at [189, 173] on button "Verify" at bounding box center [227, 177] width 288 height 10
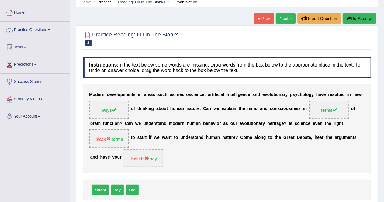
scroll to position [25, 0]
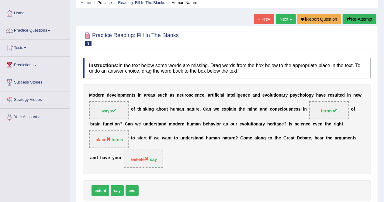
click at [286, 21] on link "Next »" at bounding box center [286, 19] width 20 height 10
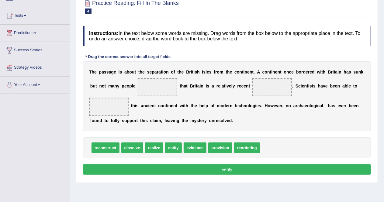
scroll to position [60, 0]
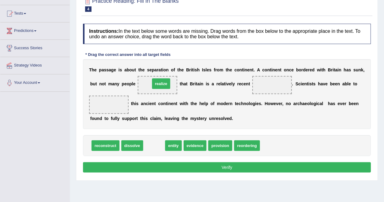
drag, startPoint x: 155, startPoint y: 146, endPoint x: 162, endPoint y: 84, distance: 62.4
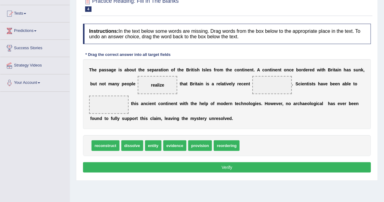
click at [229, 146] on span "reordering" at bounding box center [227, 145] width 26 height 11
drag, startPoint x: 229, startPoint y: 146, endPoint x: 233, endPoint y: 146, distance: 4.9
drag, startPoint x: 131, startPoint y: 143, endPoint x: 271, endPoint y: 84, distance: 151.9
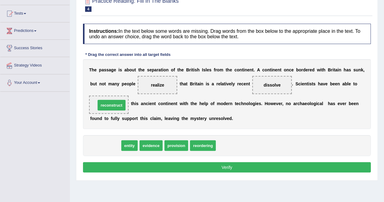
drag, startPoint x: 109, startPoint y: 145, endPoint x: 115, endPoint y: 105, distance: 40.8
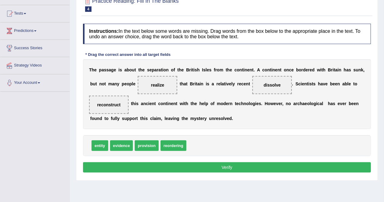
click at [199, 166] on button "Verify" at bounding box center [227, 167] width 288 height 10
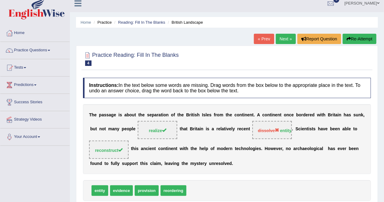
scroll to position [5, 0]
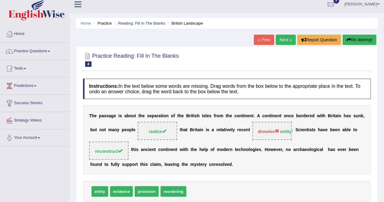
click at [285, 41] on link "Next »" at bounding box center [286, 40] width 20 height 10
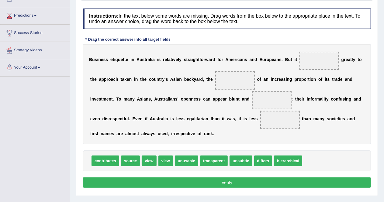
scroll to position [75, 0]
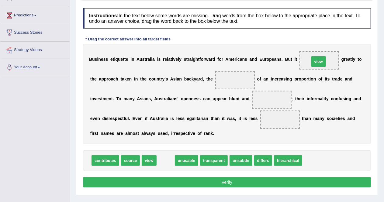
drag, startPoint x: 163, startPoint y: 161, endPoint x: 316, endPoint y: 62, distance: 182.6
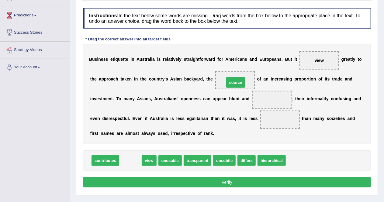
drag, startPoint x: 133, startPoint y: 159, endPoint x: 237, endPoint y: 81, distance: 130.8
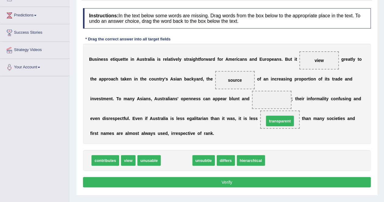
drag, startPoint x: 182, startPoint y: 158, endPoint x: 286, endPoint y: 119, distance: 110.7
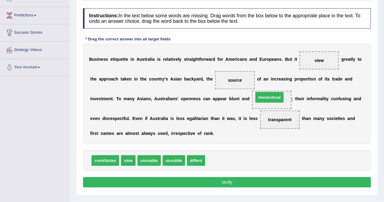
drag, startPoint x: 218, startPoint y: 160, endPoint x: 266, endPoint y: 97, distance: 79.6
click at [202, 181] on button "Verify" at bounding box center [227, 182] width 288 height 10
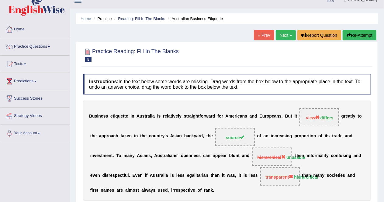
scroll to position [4, 0]
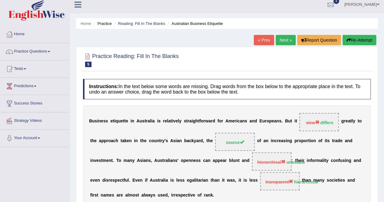
click at [283, 40] on link "Next »" at bounding box center [286, 40] width 20 height 10
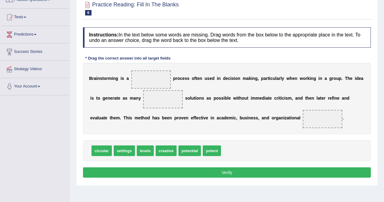
scroll to position [58, 0]
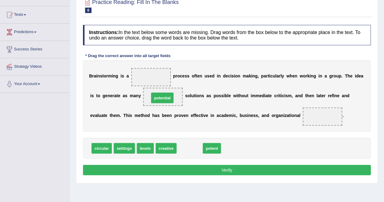
drag, startPoint x: 191, startPoint y: 145, endPoint x: 164, endPoint y: 94, distance: 58.2
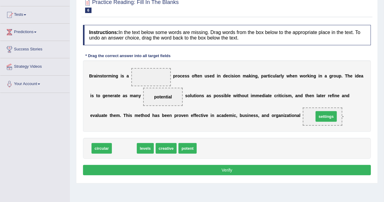
drag, startPoint x: 128, startPoint y: 147, endPoint x: 330, endPoint y: 115, distance: 204.4
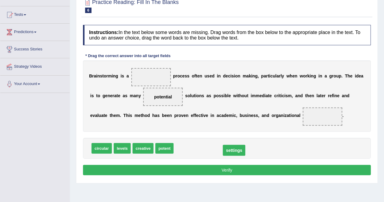
drag, startPoint x: 325, startPoint y: 117, endPoint x: 232, endPoint y: 152, distance: 99.2
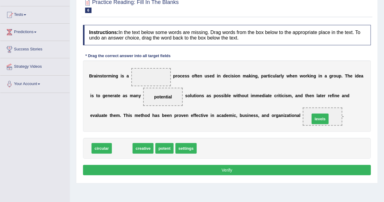
drag, startPoint x: 123, startPoint y: 149, endPoint x: 321, endPoint y: 119, distance: 200.1
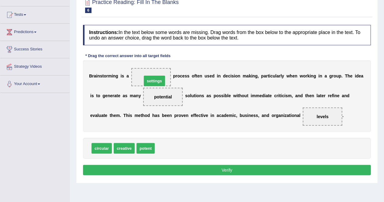
drag, startPoint x: 169, startPoint y: 146, endPoint x: 156, endPoint y: 78, distance: 69.0
click at [183, 168] on button "Verify" at bounding box center [227, 170] width 288 height 10
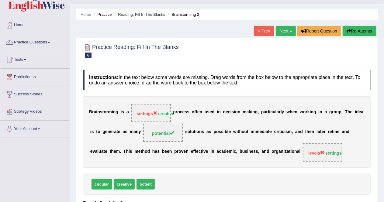
scroll to position [13, 0]
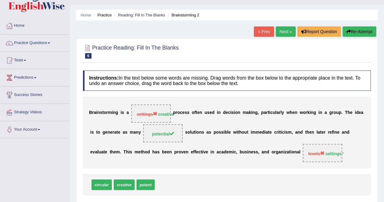
click at [283, 32] on link "Next »" at bounding box center [286, 31] width 20 height 10
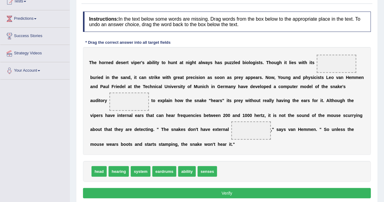
scroll to position [74, 0]
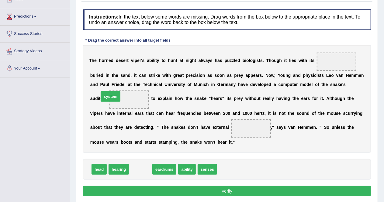
drag, startPoint x: 139, startPoint y: 169, endPoint x: 109, endPoint y: 96, distance: 78.8
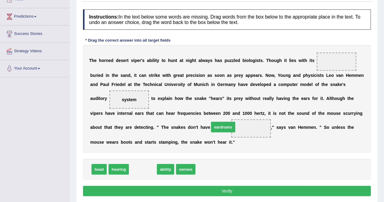
drag, startPoint x: 139, startPoint y: 171, endPoint x: 217, endPoint y: 130, distance: 88.4
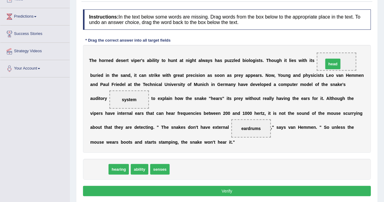
drag, startPoint x: 100, startPoint y: 171, endPoint x: 337, endPoint y: 63, distance: 260.1
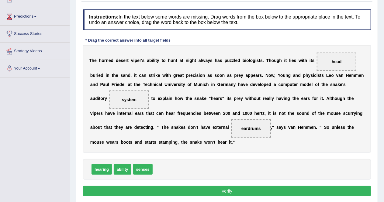
click at [225, 187] on button "Verify" at bounding box center [227, 191] width 288 height 10
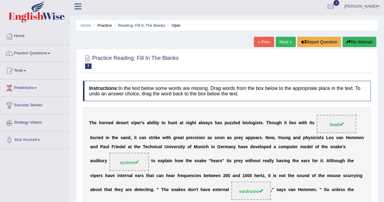
scroll to position [0, 0]
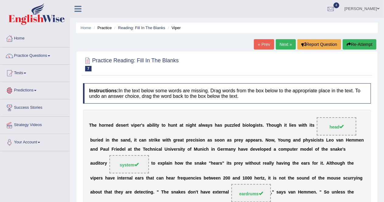
click at [33, 89] on link "Predictions" at bounding box center [34, 89] width 69 height 15
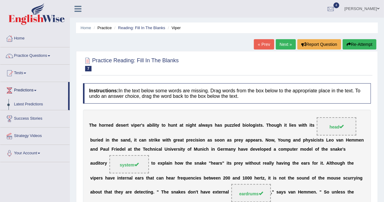
click at [33, 89] on link "Predictions" at bounding box center [34, 89] width 68 height 15
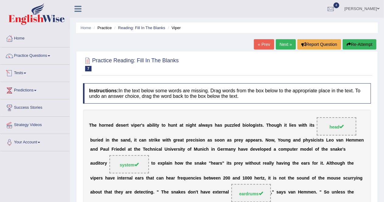
click at [27, 74] on link "Tests" at bounding box center [34, 72] width 69 height 15
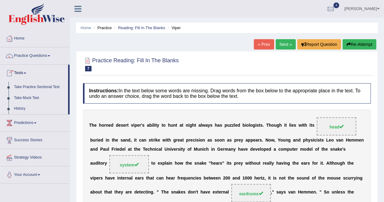
click at [27, 74] on link "Tests" at bounding box center [34, 72] width 68 height 15
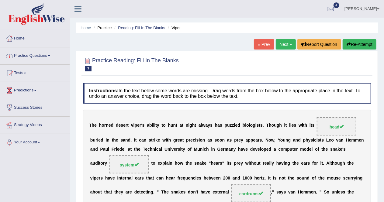
click at [50, 55] on span at bounding box center [49, 55] width 2 height 1
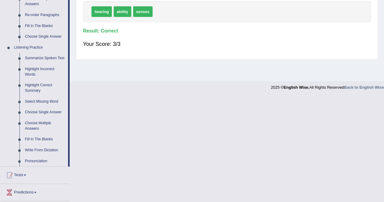
scroll to position [223, 0]
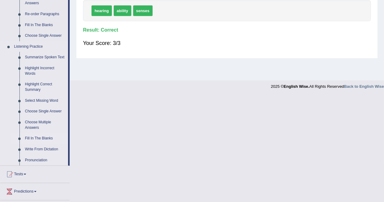
click at [47, 139] on link "Fill In The Blanks" at bounding box center [45, 138] width 46 height 11
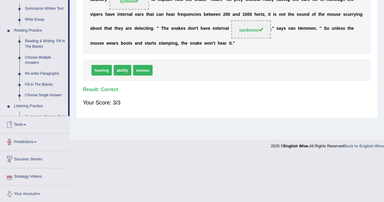
scroll to position [160, 0]
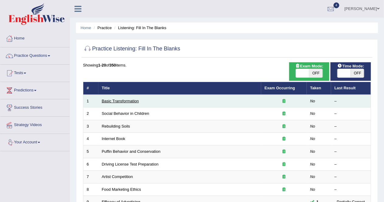
click at [123, 101] on link "Basic Transformation" at bounding box center [120, 101] width 37 height 5
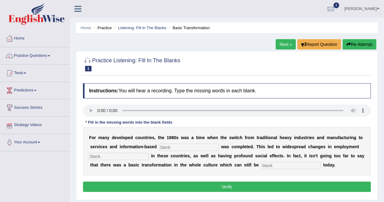
click at [170, 147] on input "text" at bounding box center [189, 147] width 60 height 7
type input "enterprices"
click at [113, 156] on input "text" at bounding box center [119, 156] width 60 height 7
click at [271, 164] on input "text" at bounding box center [291, 165] width 60 height 7
type input "assort"
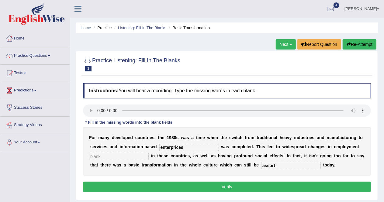
click at [129, 157] on input "text" at bounding box center [119, 156] width 60 height 7
type input "ratherns"
click at [200, 187] on button "Verify" at bounding box center [227, 187] width 288 height 10
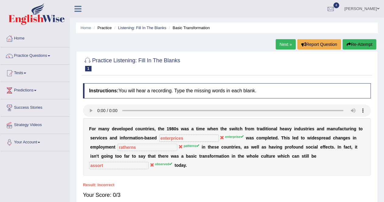
click at [280, 45] on link "Next »" at bounding box center [286, 44] width 20 height 10
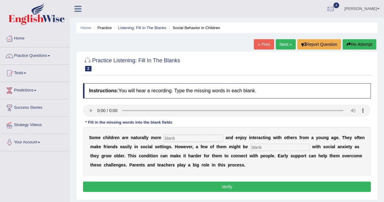
click at [174, 136] on input "text" at bounding box center [194, 138] width 60 height 7
type input "sociable"
click at [256, 147] on input "text" at bounding box center [280, 147] width 60 height 7
type input "g"
type input "diagnosted"
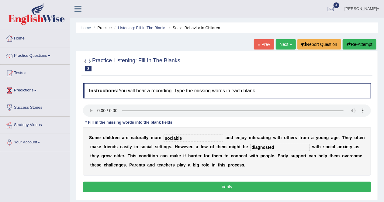
click at [267, 184] on button "Verify" at bounding box center [227, 187] width 288 height 10
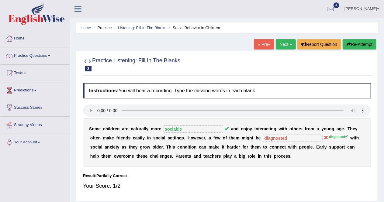
click at [286, 43] on link "Next »" at bounding box center [286, 44] width 20 height 10
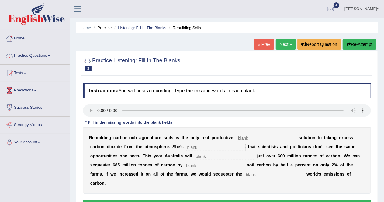
click at [249, 138] on input "text" at bounding box center [267, 138] width 60 height 7
type input "permanent"
click at [202, 147] on input "text" at bounding box center [216, 147] width 60 height 7
type input "frustraed"
click at [206, 157] on input "text" at bounding box center [225, 156] width 60 height 7
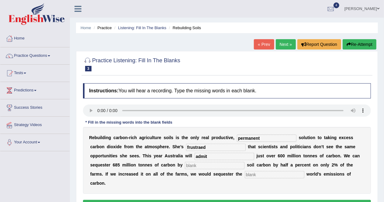
type input "admit"
click at [208, 166] on input "text" at bounding box center [215, 165] width 60 height 7
type input "increasing"
click at [256, 174] on input "text" at bounding box center [275, 174] width 60 height 7
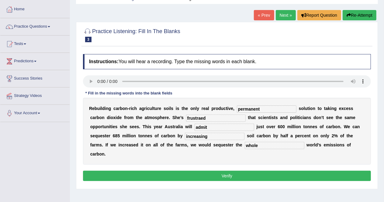
scroll to position [47, 0]
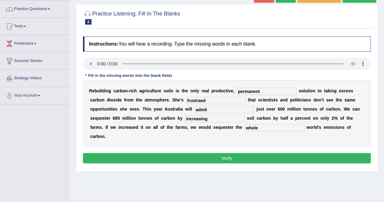
type input "whole"
click at [230, 157] on button "Verify" at bounding box center [227, 158] width 288 height 10
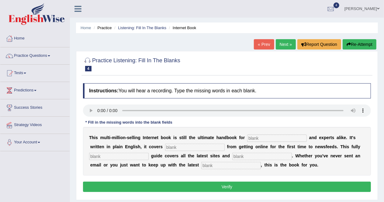
click at [261, 139] on input "text" at bounding box center [277, 138] width 60 height 7
type input "novelesess"
click at [186, 145] on input "text" at bounding box center [195, 147] width 60 height 7
type input "everything"
click at [136, 154] on input "text" at bounding box center [119, 156] width 60 height 7
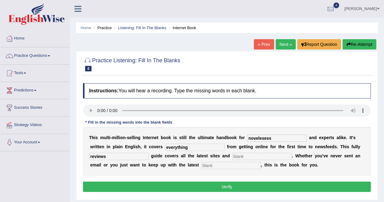
type input "reviews"
click at [242, 154] on input "text" at bounding box center [262, 156] width 60 height 7
type input "crises"
click at [237, 162] on input "text" at bounding box center [231, 165] width 60 height 7
type input "developments"
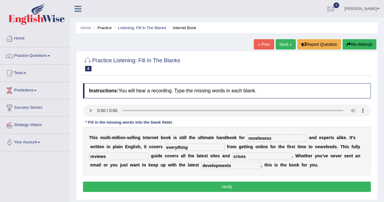
click at [216, 188] on button "Verify" at bounding box center [227, 187] width 288 height 10
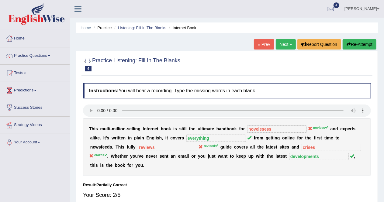
click at [284, 45] on link "Next »" at bounding box center [286, 44] width 20 height 10
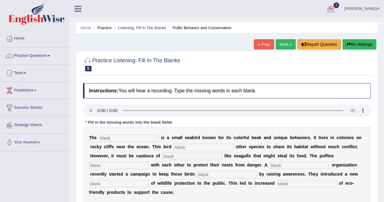
click at [262, 45] on link "« Prev" at bounding box center [264, 44] width 20 height 10
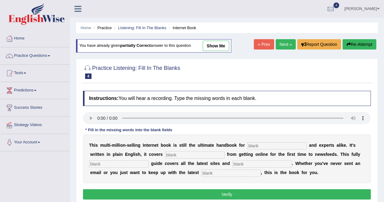
click at [284, 43] on link "Next »" at bounding box center [286, 44] width 20 height 10
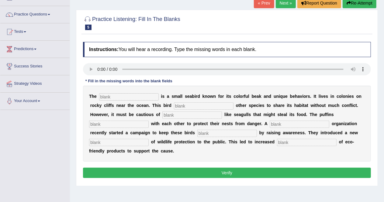
scroll to position [43, 0]
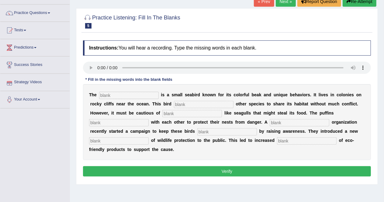
click at [106, 94] on input "text" at bounding box center [129, 95] width 60 height 7
type input "poper"
type input "allows"
type input "predators"
type input "collaborate"
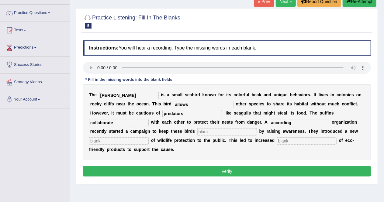
type input "according"
click at [170, 171] on button "Verify" at bounding box center [227, 171] width 288 height 10
click at [220, 133] on input "text" at bounding box center [227, 131] width 60 height 7
click at [213, 131] on input "bbb" at bounding box center [227, 131] width 60 height 7
type input "b"
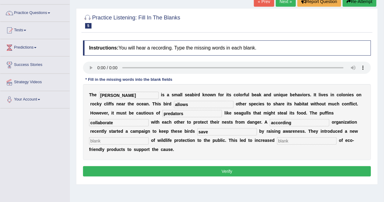
type input "save"
click at [136, 142] on input "text" at bounding box center [119, 140] width 60 height 7
type input "program"
click at [292, 140] on input "text" at bounding box center [307, 140] width 60 height 7
type input "habitat"
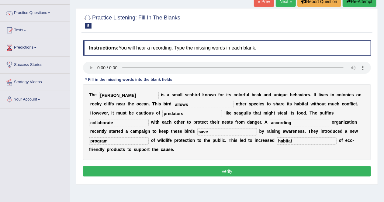
click at [291, 171] on button "Verify" at bounding box center [227, 171] width 288 height 10
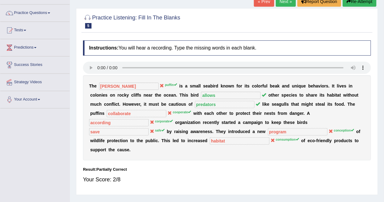
click at [355, 2] on button "Re-Attempt" at bounding box center [360, 1] width 34 height 10
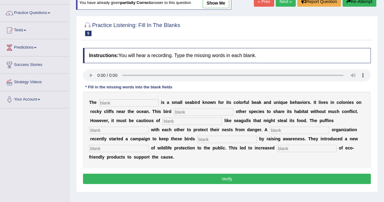
click at [122, 103] on input "text" at bounding box center [129, 102] width 60 height 7
type input "puffin"
type input "allows"
type input "predators"
type input "collaborate"
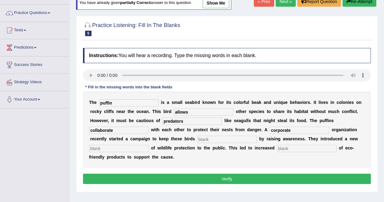
type input "corporate"
type input "safe"
type input "conception"
type input "consumption"
click at [181, 176] on button "Verify" at bounding box center [227, 179] width 288 height 10
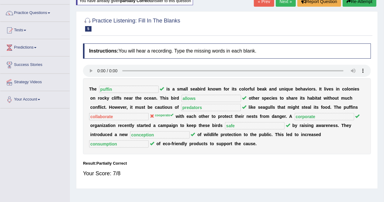
click at [286, 3] on link "Next »" at bounding box center [286, 1] width 20 height 10
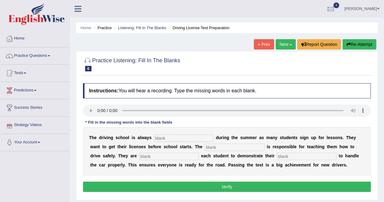
click at [172, 138] on input "text" at bounding box center [184, 138] width 60 height 7
type input "busy"
type input "instructor"
type input "required"
type input "ability"
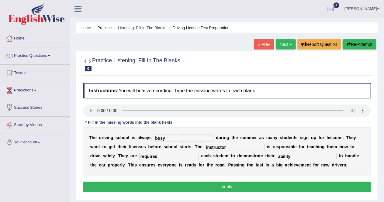
click at [221, 182] on button "Verify" at bounding box center [227, 187] width 288 height 10
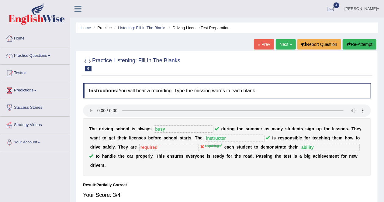
click at [287, 46] on link "Next »" at bounding box center [286, 44] width 20 height 10
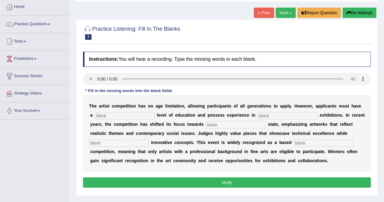
scroll to position [32, 0]
click at [106, 117] on input "text" at bounding box center [125, 115] width 60 height 7
type input "graduated"
type input "scultures"
type input "real"
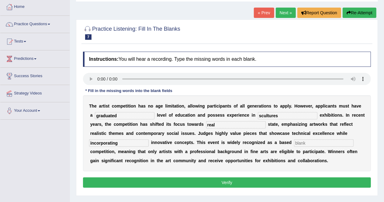
type input "incorporating"
type input "profession"
click at [184, 179] on button "Verify" at bounding box center [227, 183] width 288 height 10
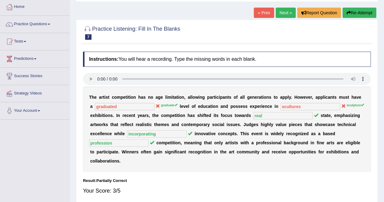
click at [281, 16] on link "Next »" at bounding box center [286, 13] width 20 height 10
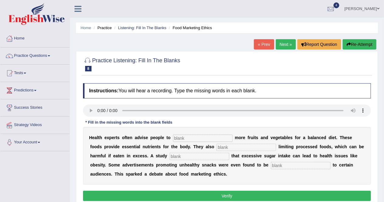
click at [188, 139] on input "text" at bounding box center [203, 138] width 60 height 7
type input "consume"
type input "recommended"
type input "diagnosed"
type input "F"
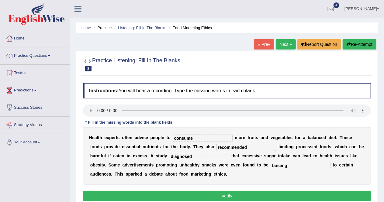
type input "fancing"
click at [194, 194] on button "Verify" at bounding box center [227, 196] width 288 height 10
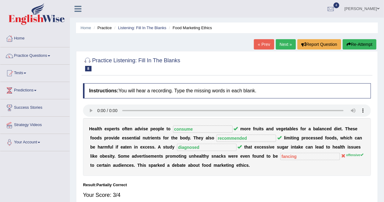
click at [285, 45] on link "Next »" at bounding box center [286, 44] width 20 height 10
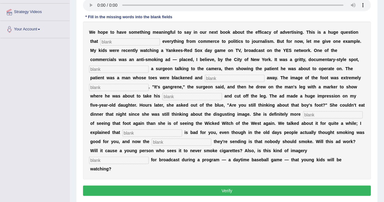
scroll to position [114, 0]
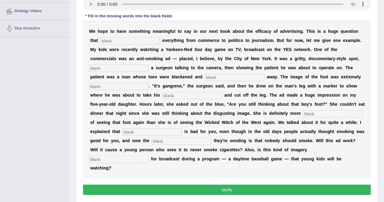
click at [126, 39] on input "text" at bounding box center [130, 40] width 60 height 7
type input "impact"
click at [120, 70] on input "text" at bounding box center [119, 68] width 60 height 7
type input "futuring"
click at [213, 76] on input "text" at bounding box center [235, 77] width 60 height 7
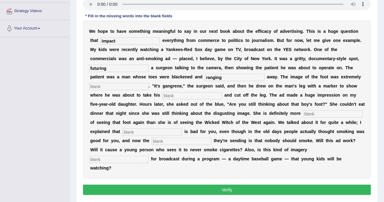
type input "ranging"
click at [123, 87] on input "text" at bounding box center [119, 86] width 60 height 7
type input "dissgusting"
click at [173, 95] on input "text" at bounding box center [192, 95] width 60 height 7
type input "hack"
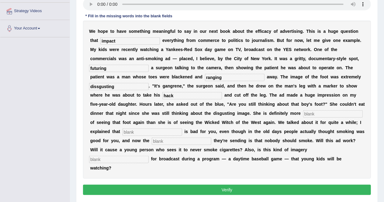
click at [157, 135] on input "text" at bounding box center [153, 132] width 60 height 7
type input "smoking"
click at [130, 161] on input "text" at bounding box center [119, 159] width 60 height 7
type input "appropiated"
click at [324, 112] on input "text" at bounding box center [333, 113] width 60 height 7
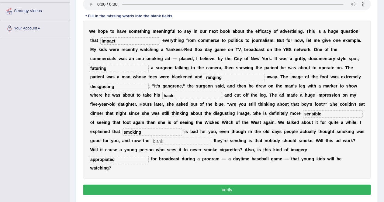
type input "sensible"
click at [165, 141] on input "text" at bounding box center [182, 141] width 60 height 7
type input "healt"
click at [205, 185] on button "Verify" at bounding box center [227, 190] width 288 height 10
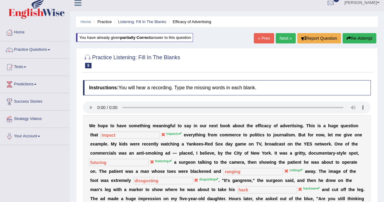
scroll to position [5, 0]
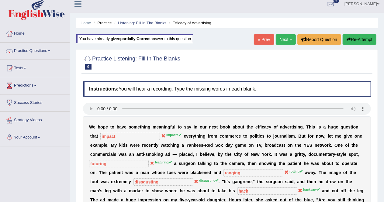
click at [281, 40] on link "Next »" at bounding box center [286, 39] width 20 height 10
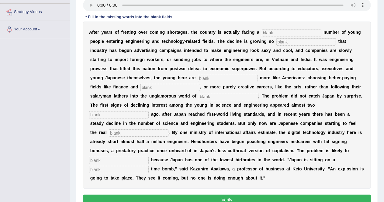
scroll to position [116, 0]
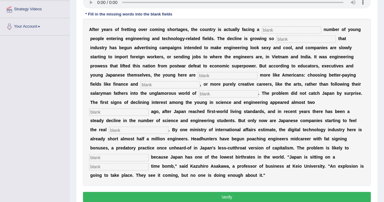
click at [269, 29] on input "text" at bounding box center [292, 29] width 60 height 7
click at [266, 29] on input "thoubly" at bounding box center [292, 29] width 60 height 7
type input "throubly"
type input "drastic"
type input "behaving"
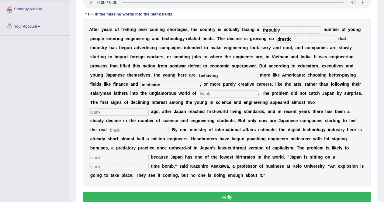
type input "medicine"
type input "manufactors"
type input "decades"
type input "binch"
type input "worse"
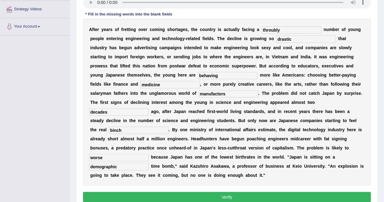
type input "demographic"
click at [235, 193] on button "Verify" at bounding box center [227, 197] width 288 height 10
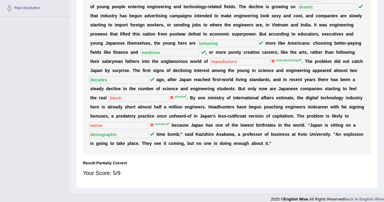
scroll to position [135, 0]
